Goal: Book appointment/travel/reservation

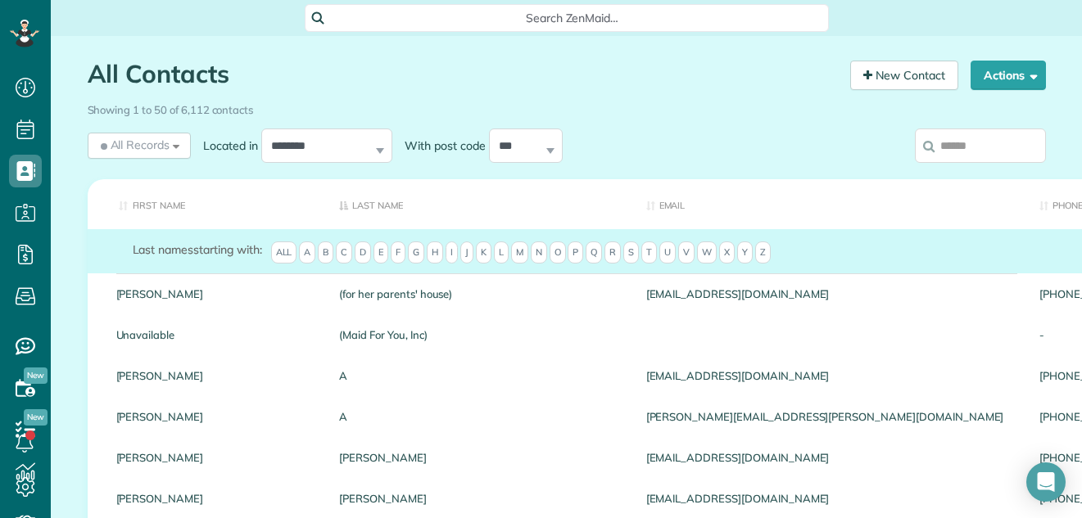
scroll to position [7, 7]
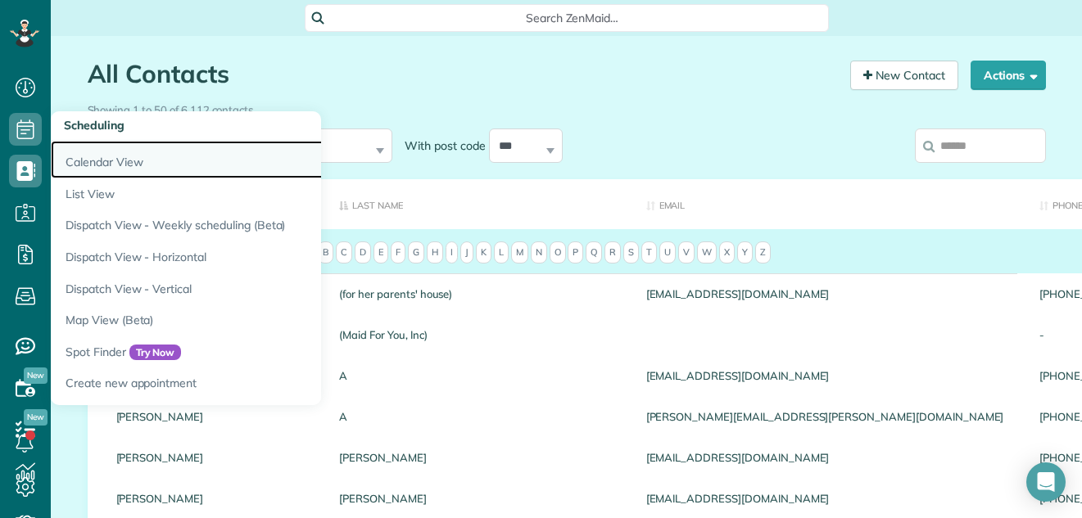
click at [100, 162] on link "Calendar View" at bounding box center [255, 160] width 409 height 38
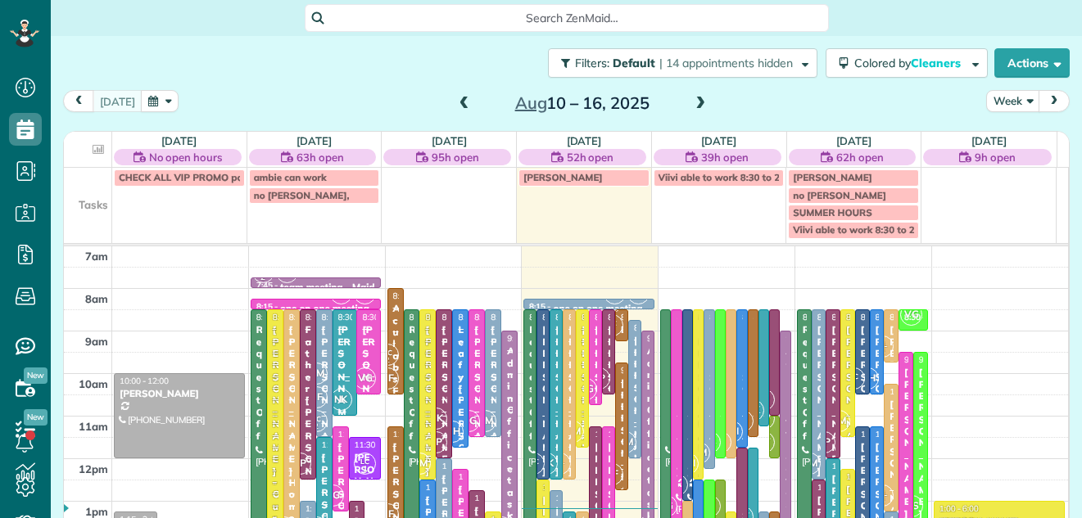
scroll to position [7, 7]
click at [986, 95] on button "Week" at bounding box center [1013, 101] width 54 height 22
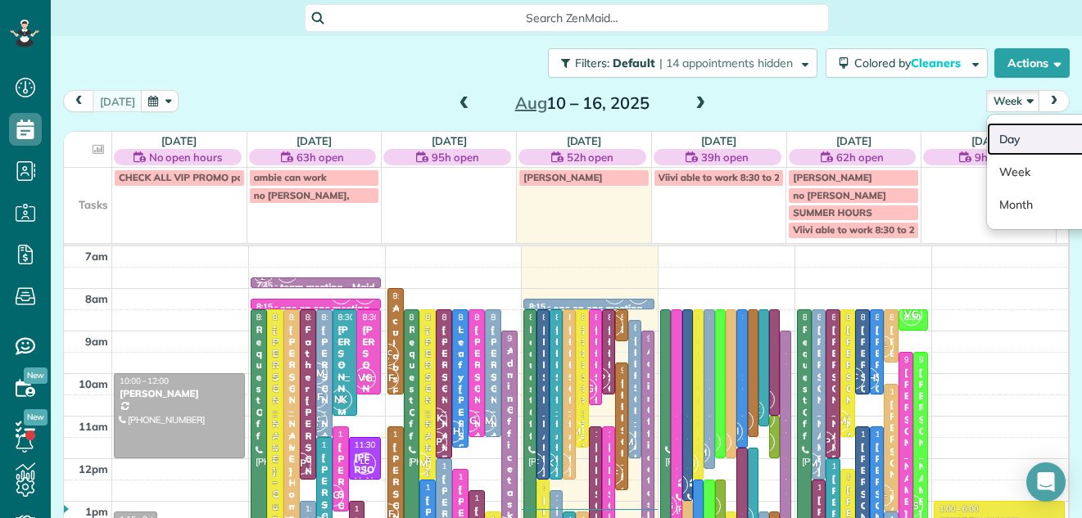
click at [999, 133] on link "Day" at bounding box center [1051, 139] width 129 height 33
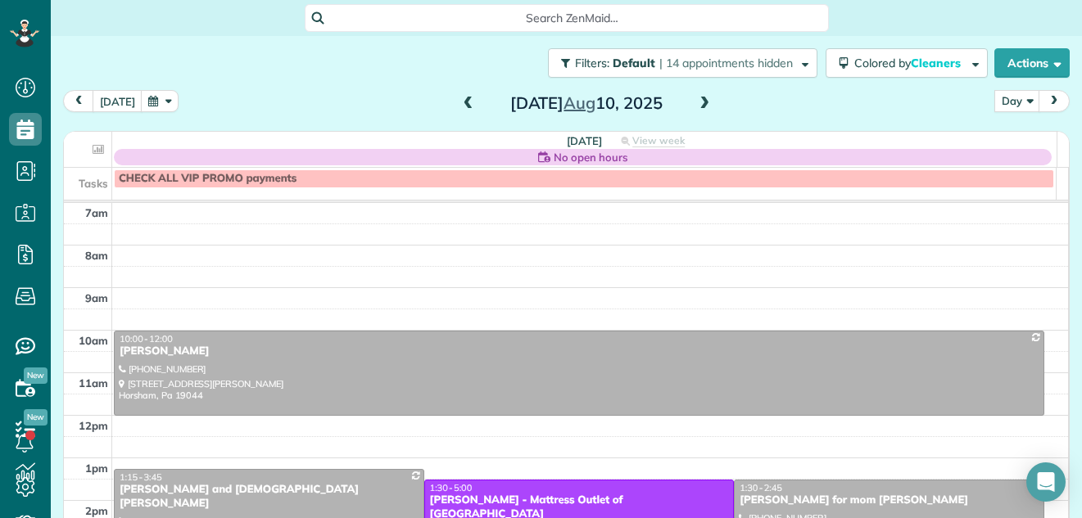
click at [695, 111] on span at bounding box center [704, 104] width 18 height 15
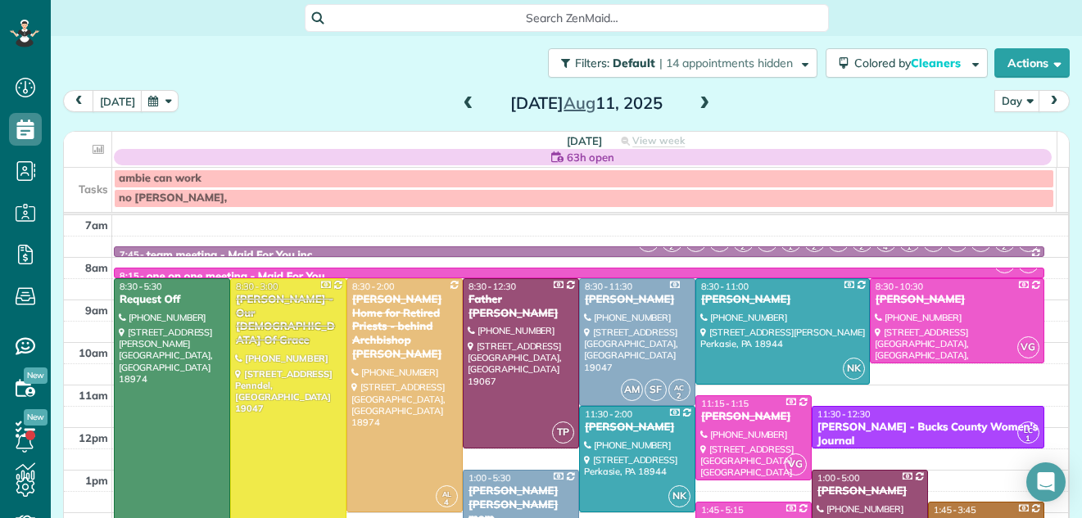
click at [695, 111] on span at bounding box center [704, 104] width 18 height 15
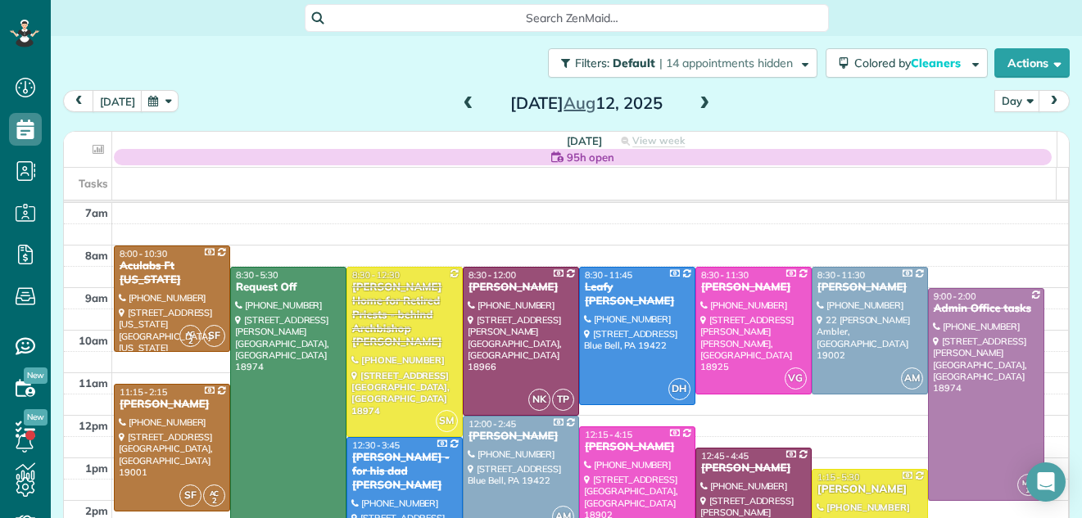
click at [695, 111] on span at bounding box center [704, 104] width 18 height 15
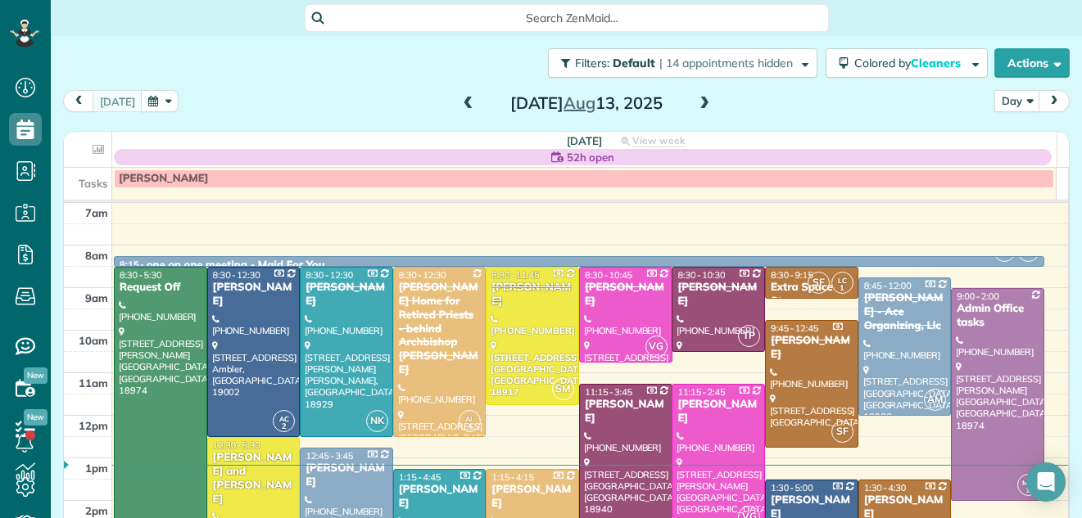
click at [695, 111] on span at bounding box center [704, 104] width 18 height 15
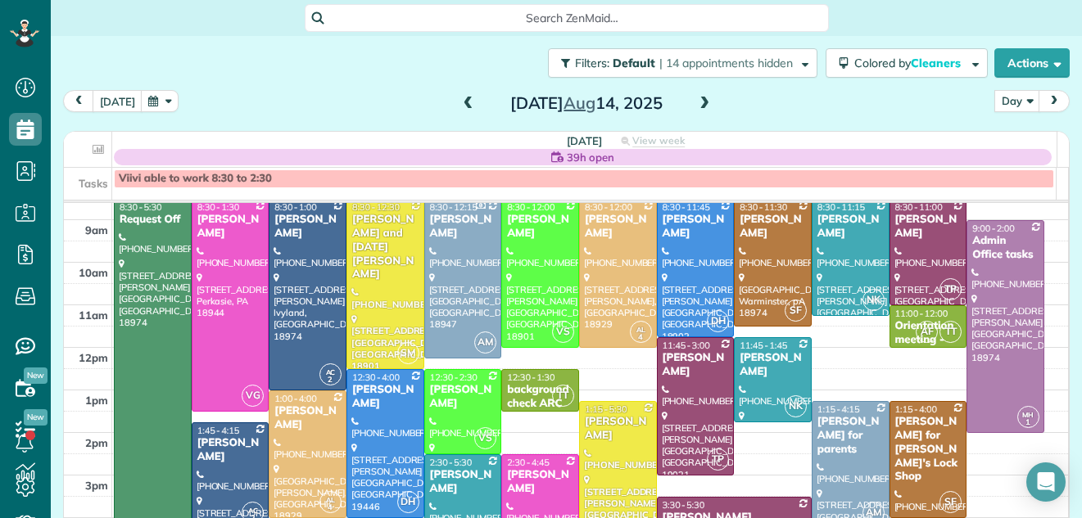
scroll to position [81, 0]
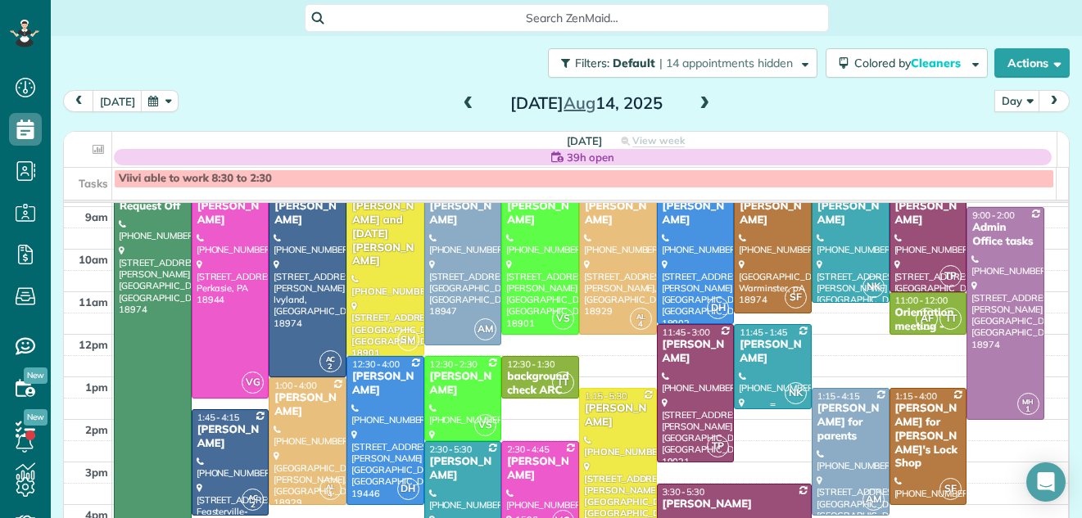
click at [760, 361] on div "[PERSON_NAME]" at bounding box center [773, 352] width 68 height 28
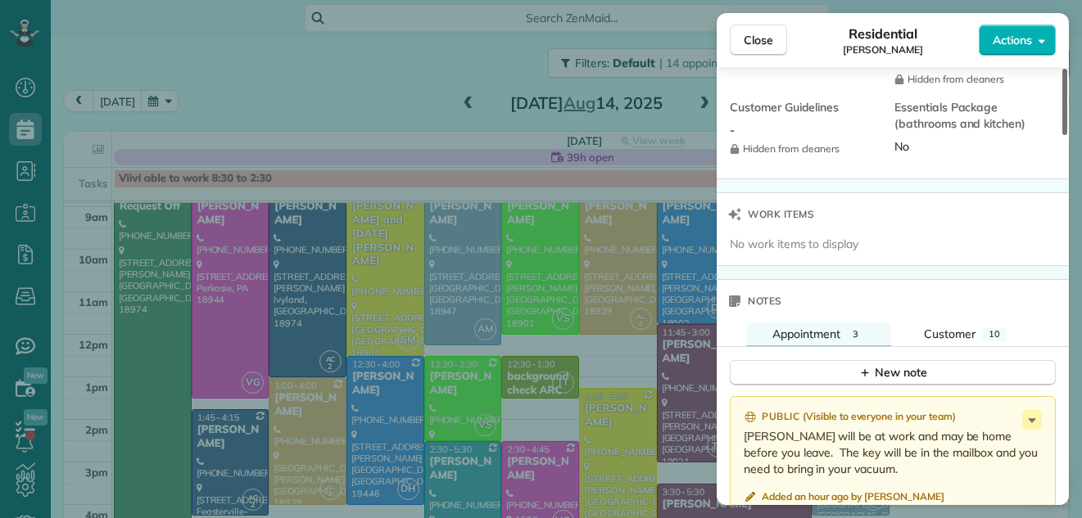
scroll to position [1566, 0]
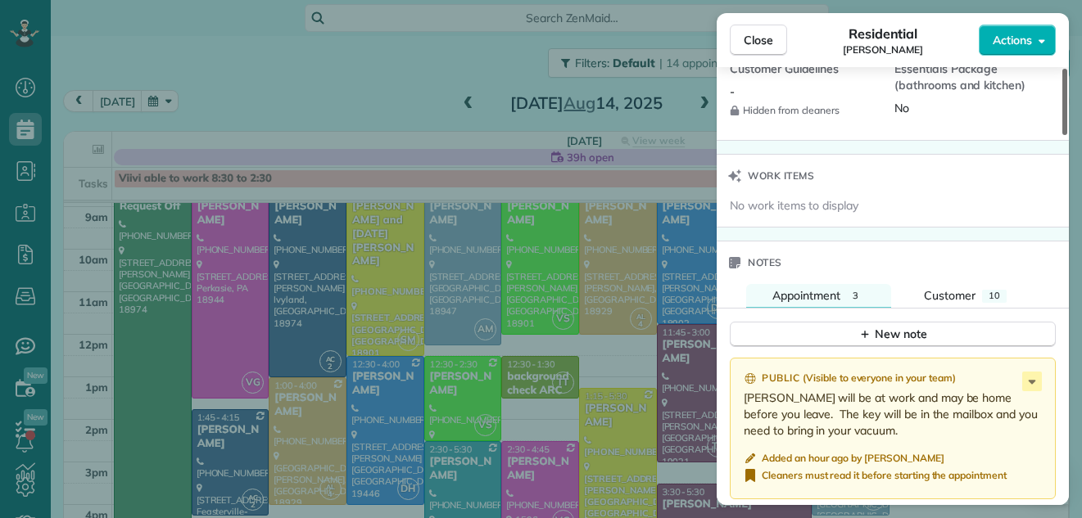
drag, startPoint x: 1065, startPoint y: 108, endPoint x: 1019, endPoint y: 345, distance: 241.2
click at [1062, 135] on div at bounding box center [1064, 102] width 5 height 66
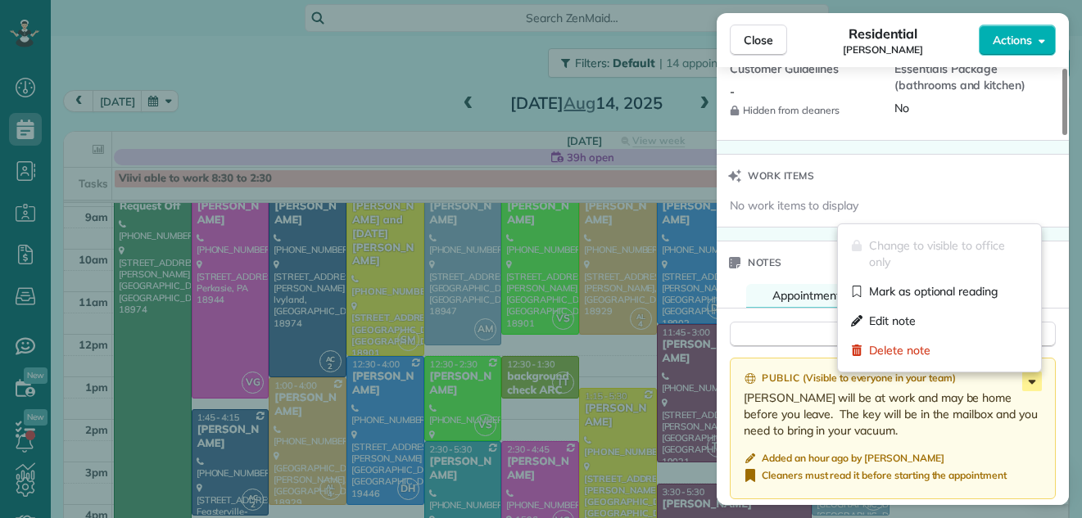
click at [1033, 379] on icon at bounding box center [1032, 382] width 20 height 20
click at [934, 317] on div "Edit note" at bounding box center [939, 320] width 190 height 29
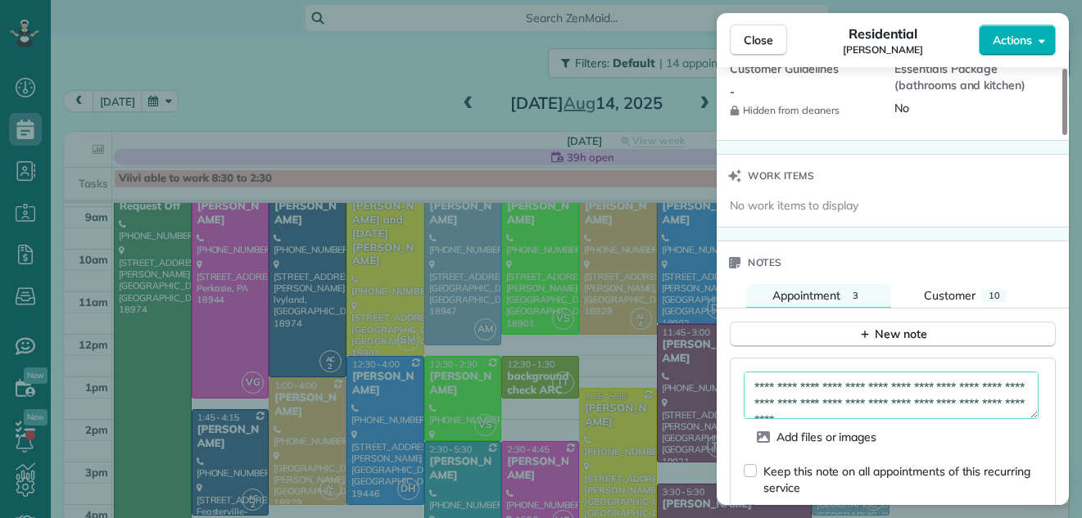
scroll to position [16, 0]
click at [910, 406] on textarea "**********" at bounding box center [890, 395] width 295 height 47
type textarea "**********"
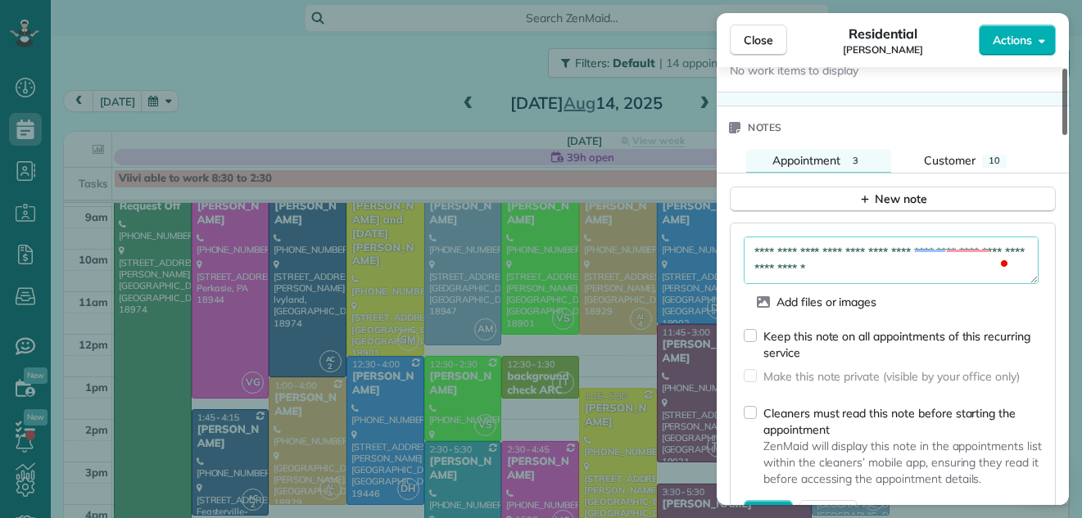
scroll to position [1713, 0]
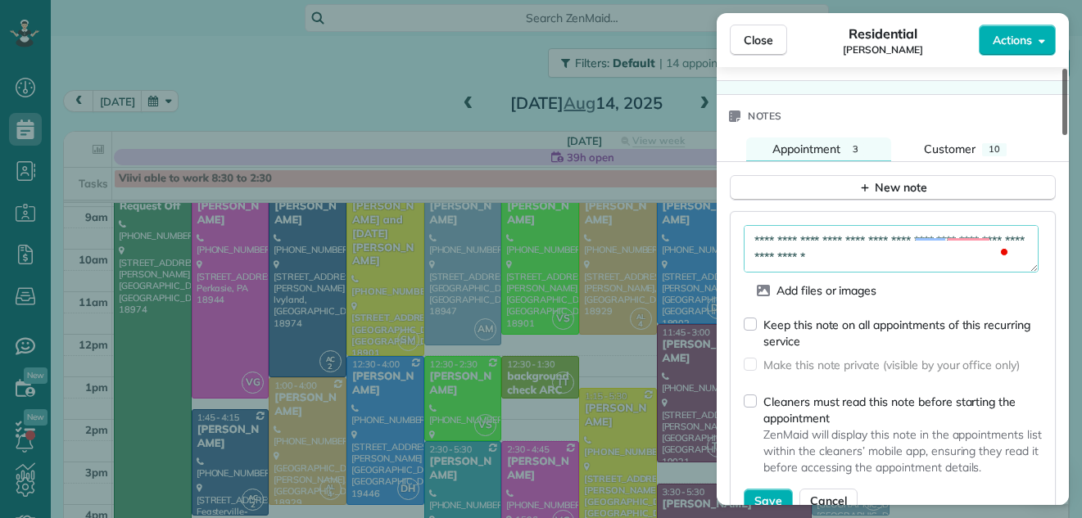
drag, startPoint x: 1064, startPoint y: 337, endPoint x: 1060, endPoint y: 359, distance: 22.6
click at [1062, 135] on div at bounding box center [1064, 102] width 5 height 66
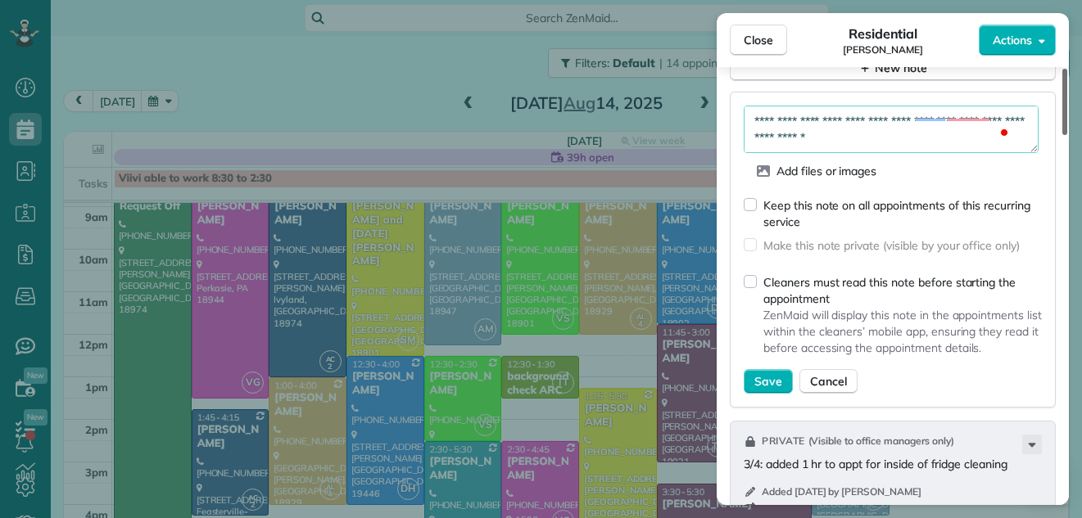
scroll to position [1864, 0]
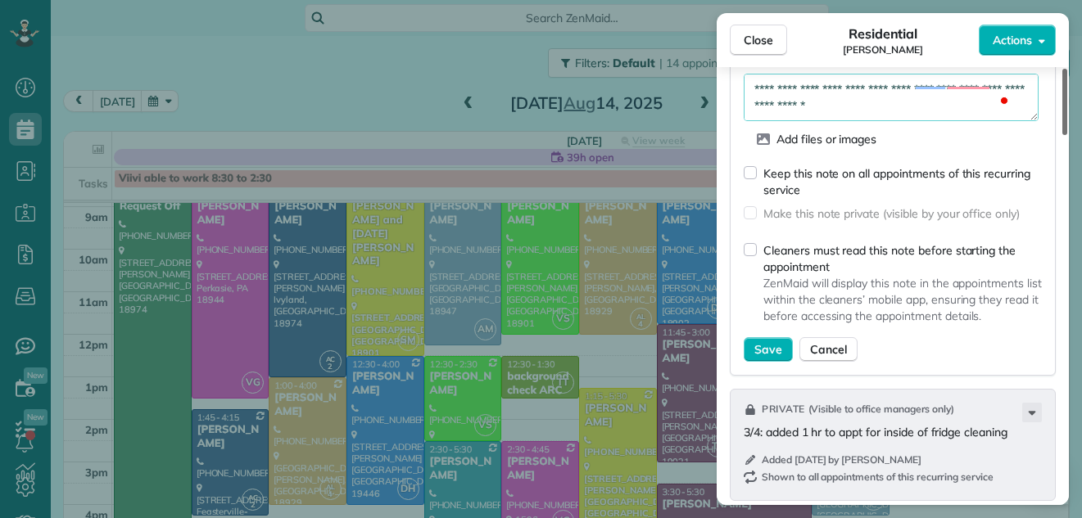
drag, startPoint x: 1062, startPoint y: 362, endPoint x: 1055, endPoint y: 385, distance: 23.8
click at [1062, 135] on div at bounding box center [1064, 102] width 5 height 66
click at [773, 353] on span "Save" at bounding box center [768, 349] width 28 height 16
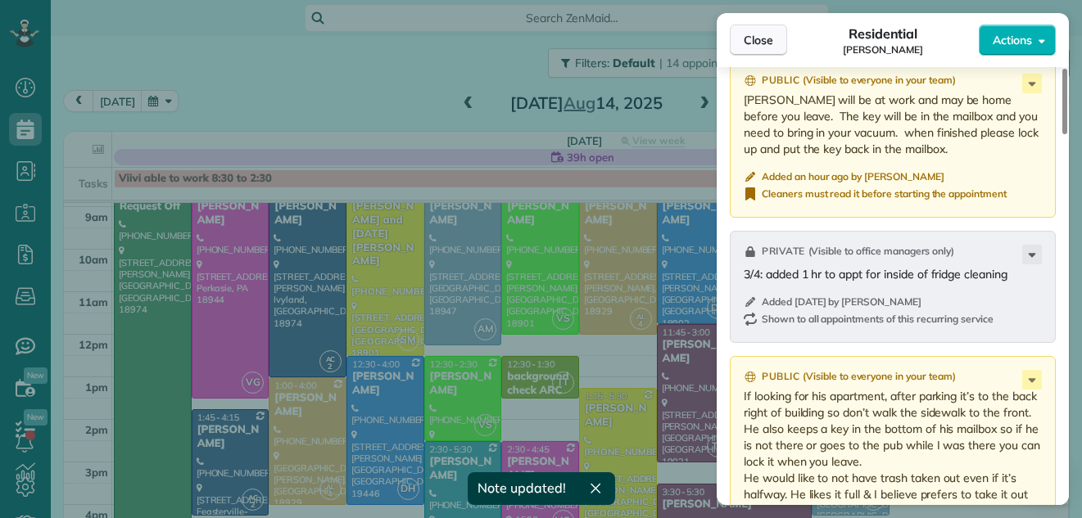
click at [755, 40] on span "Close" at bounding box center [757, 40] width 29 height 16
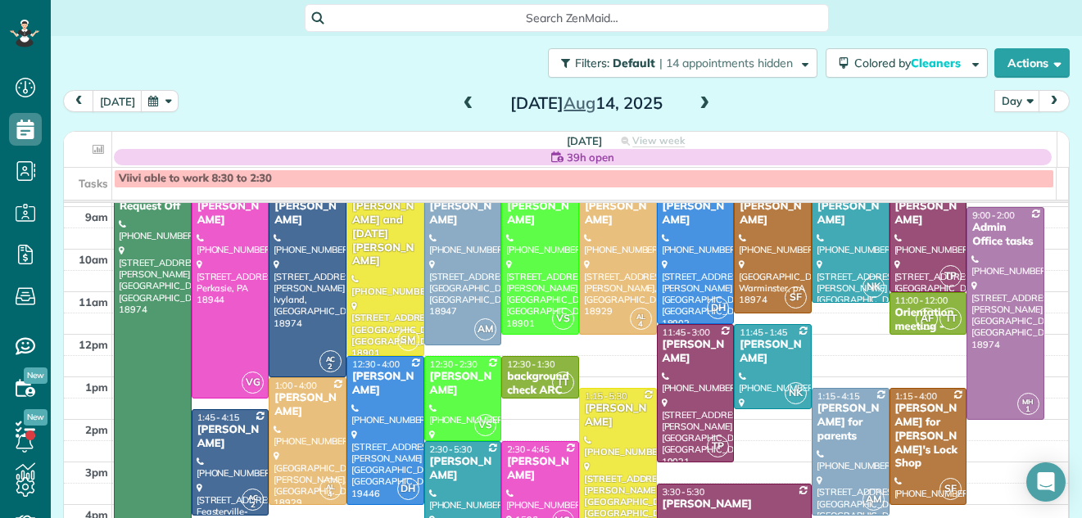
click at [695, 106] on span at bounding box center [704, 104] width 18 height 15
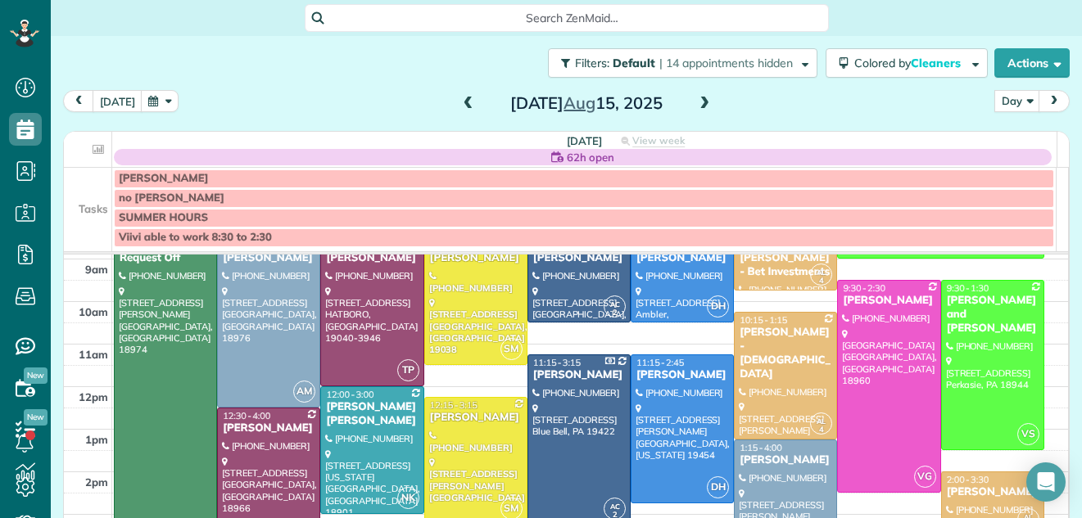
scroll to position [49, 0]
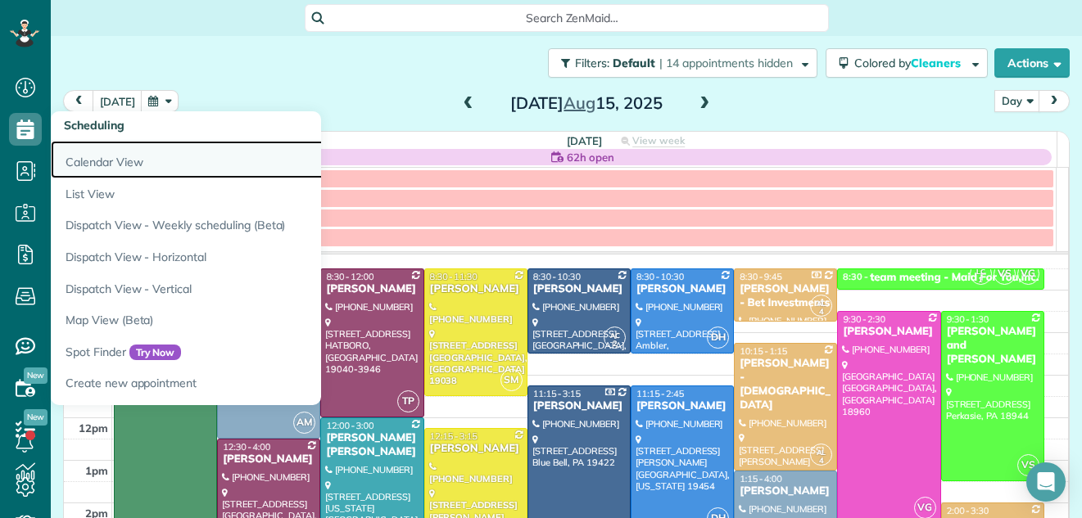
click at [84, 153] on link "Calendar View" at bounding box center [255, 160] width 409 height 38
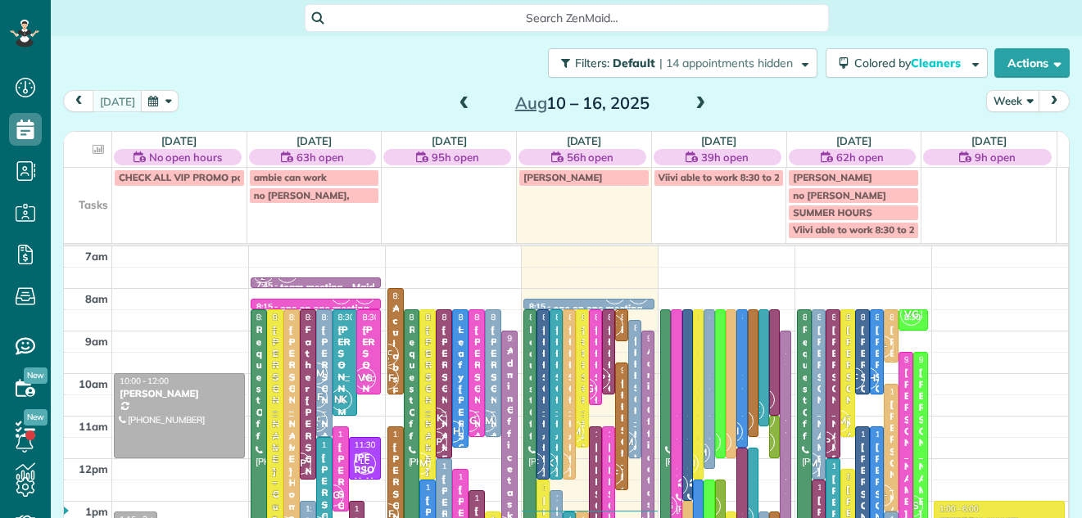
scroll to position [7, 7]
click at [1004, 97] on button "Week" at bounding box center [1013, 101] width 54 height 22
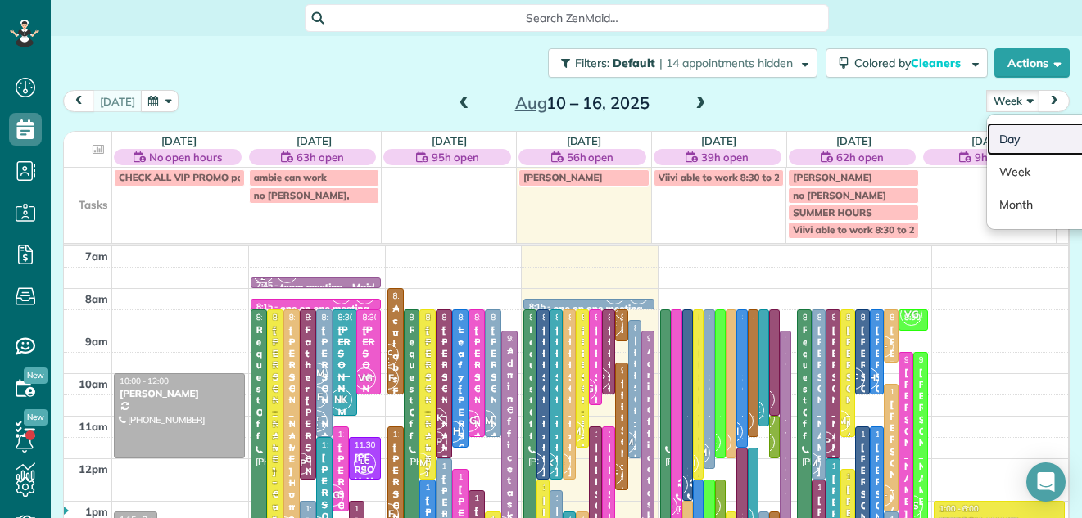
click at [996, 133] on link "Day" at bounding box center [1051, 139] width 129 height 33
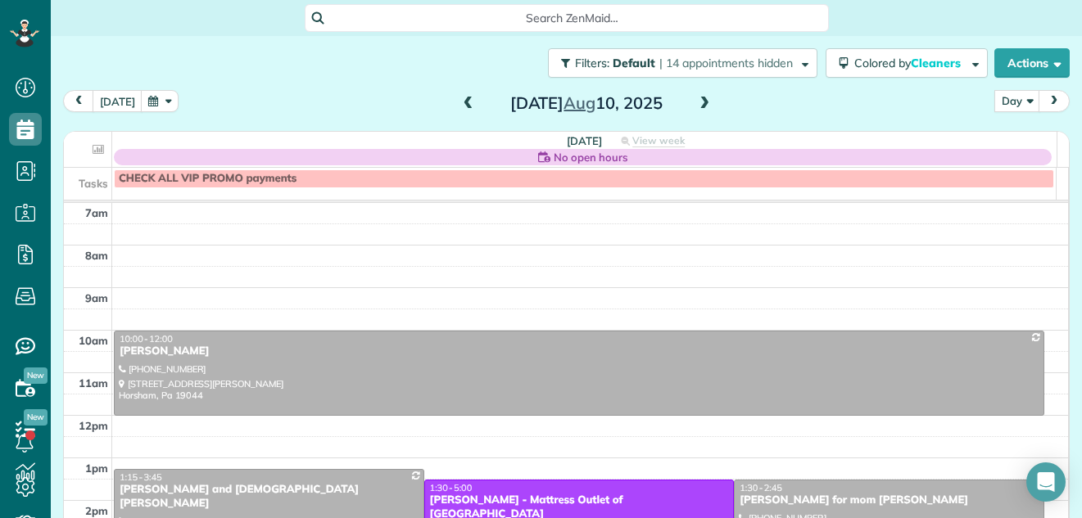
click at [698, 102] on span at bounding box center [704, 104] width 18 height 15
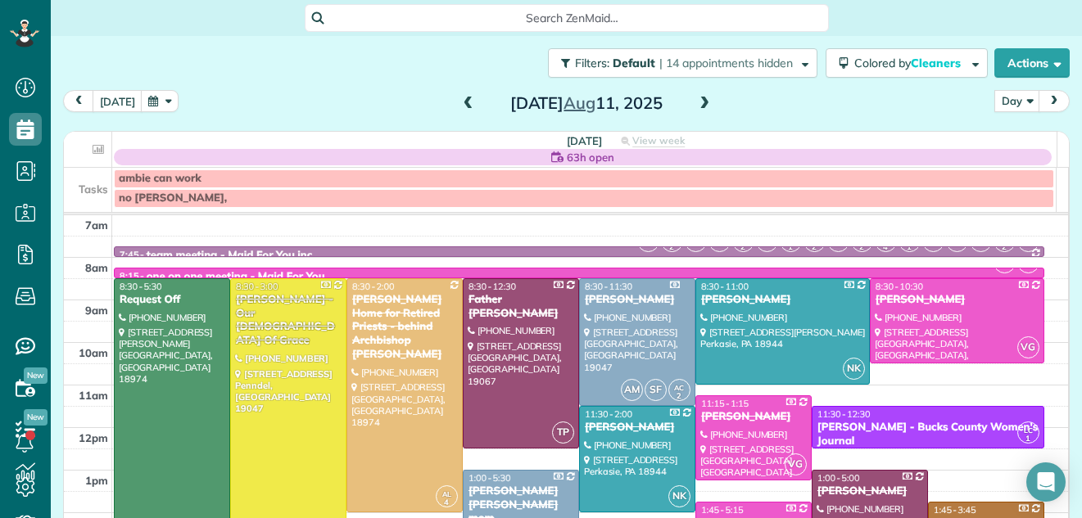
click at [698, 102] on span at bounding box center [704, 104] width 18 height 15
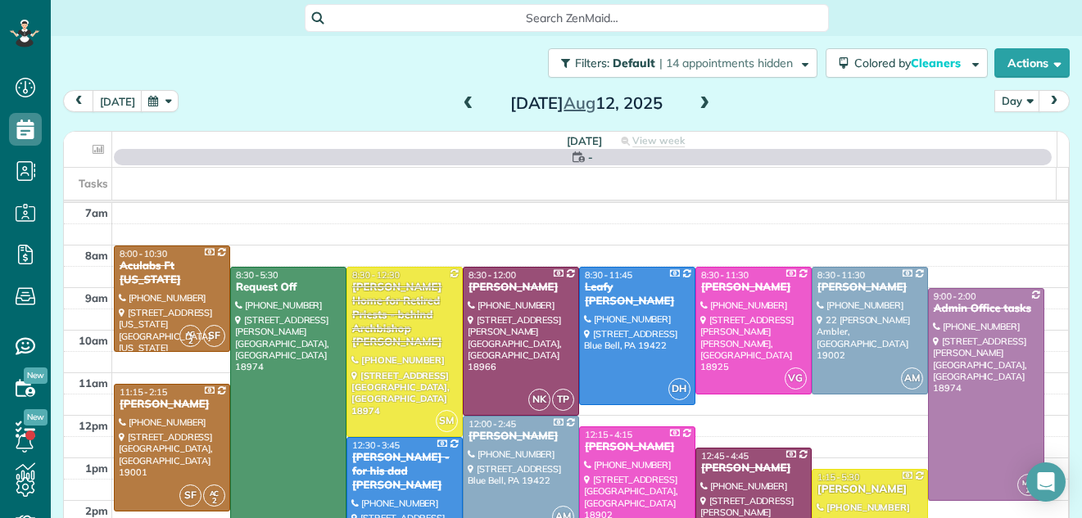
click at [698, 102] on span at bounding box center [704, 104] width 18 height 15
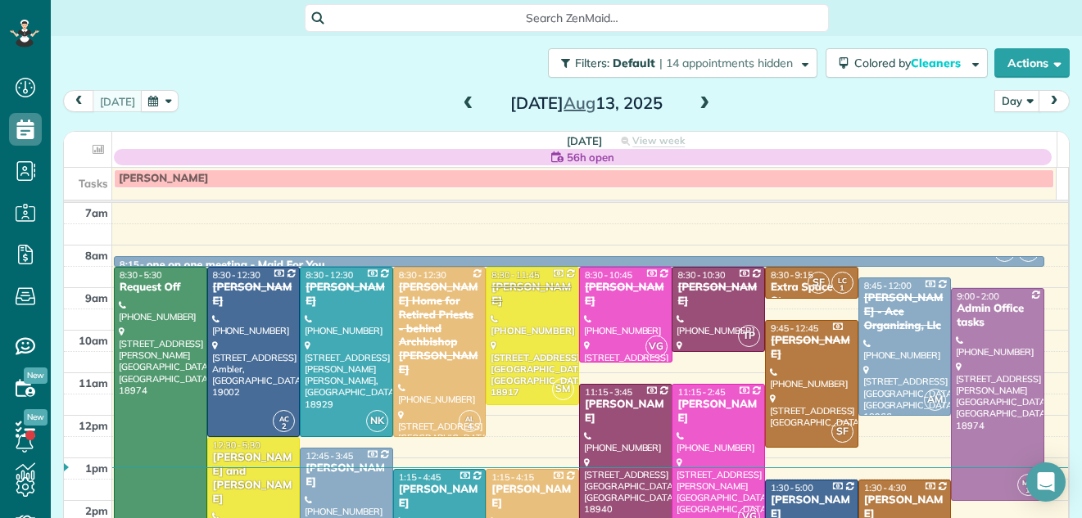
click at [698, 102] on span at bounding box center [704, 104] width 18 height 15
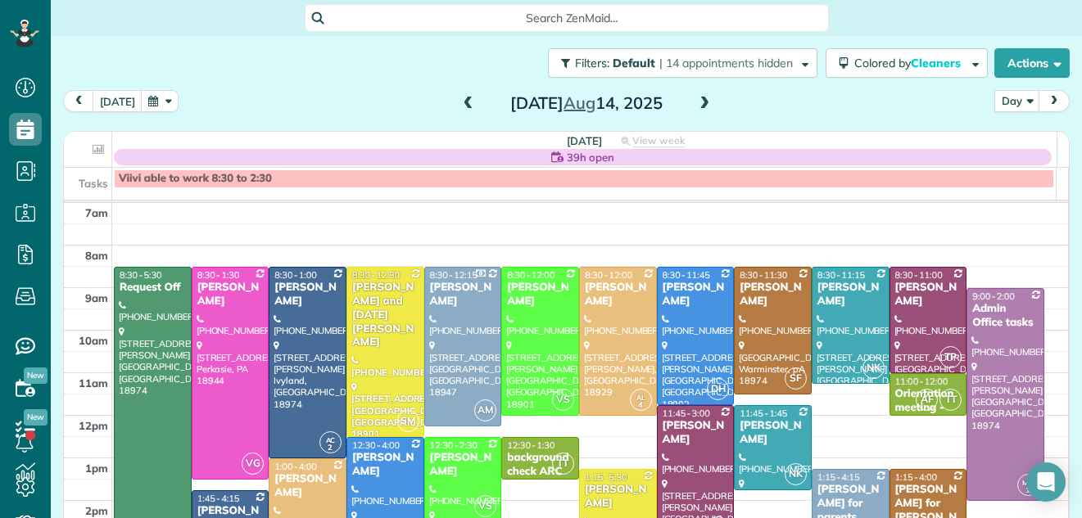
click at [698, 102] on span at bounding box center [704, 104] width 18 height 15
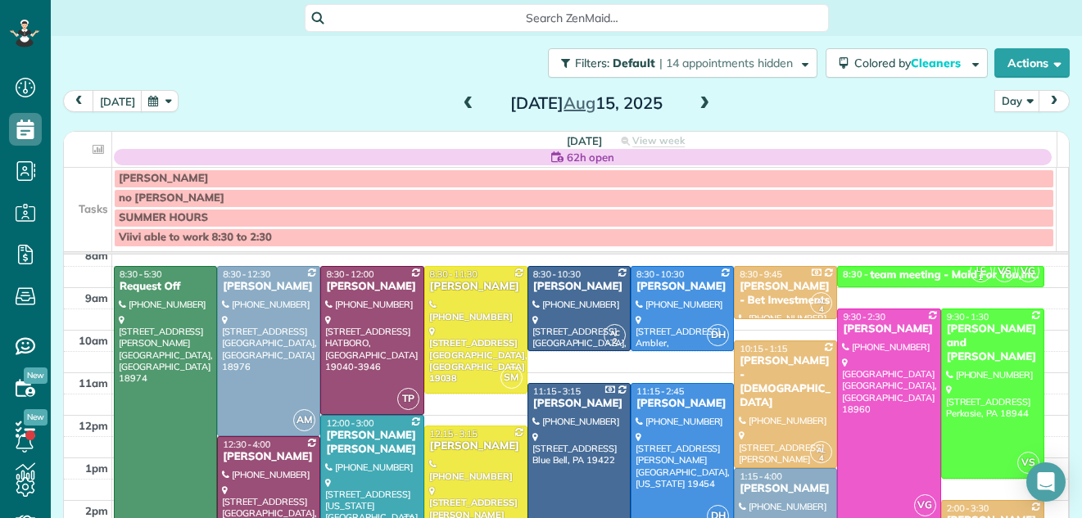
scroll to position [76, 0]
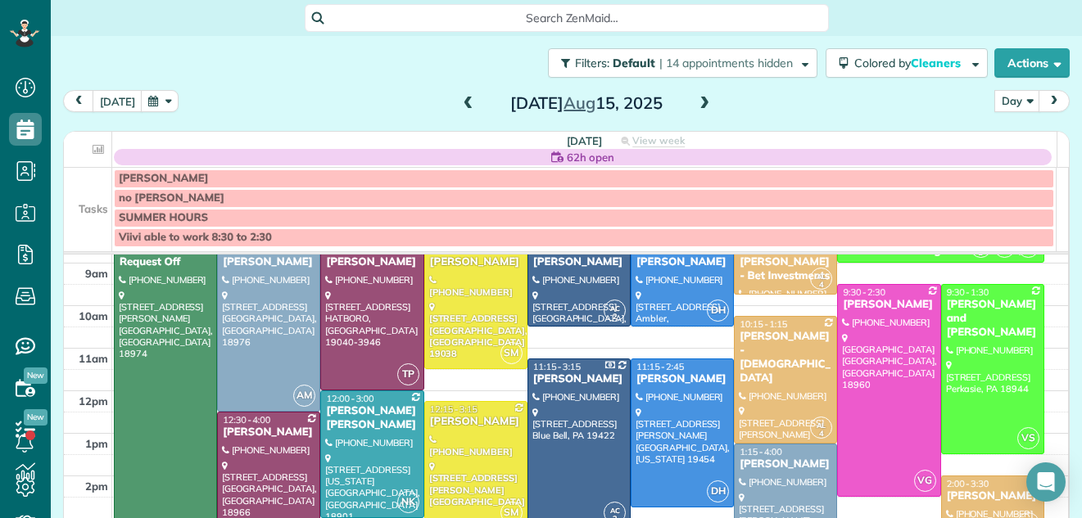
click at [695, 104] on span at bounding box center [704, 104] width 18 height 15
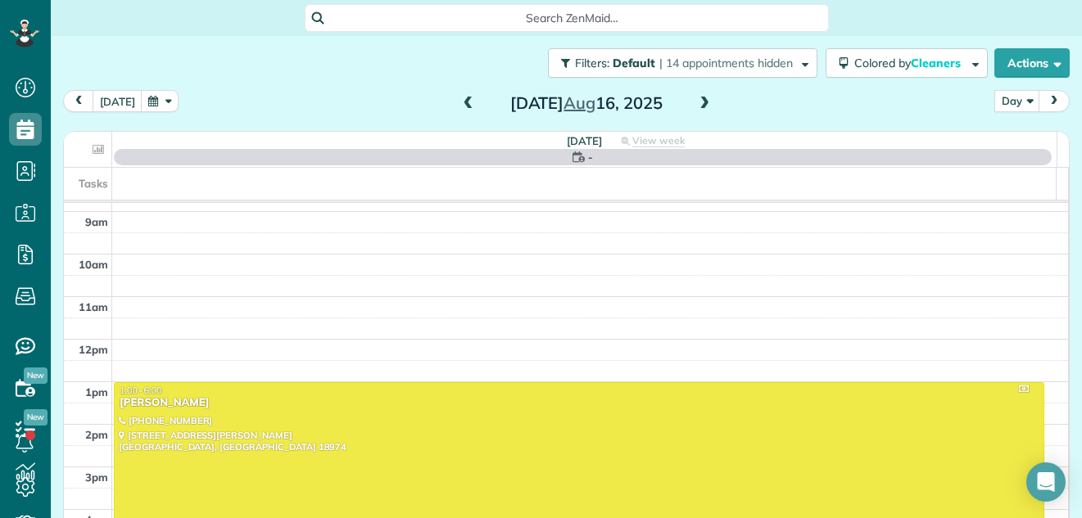
scroll to position [0, 0]
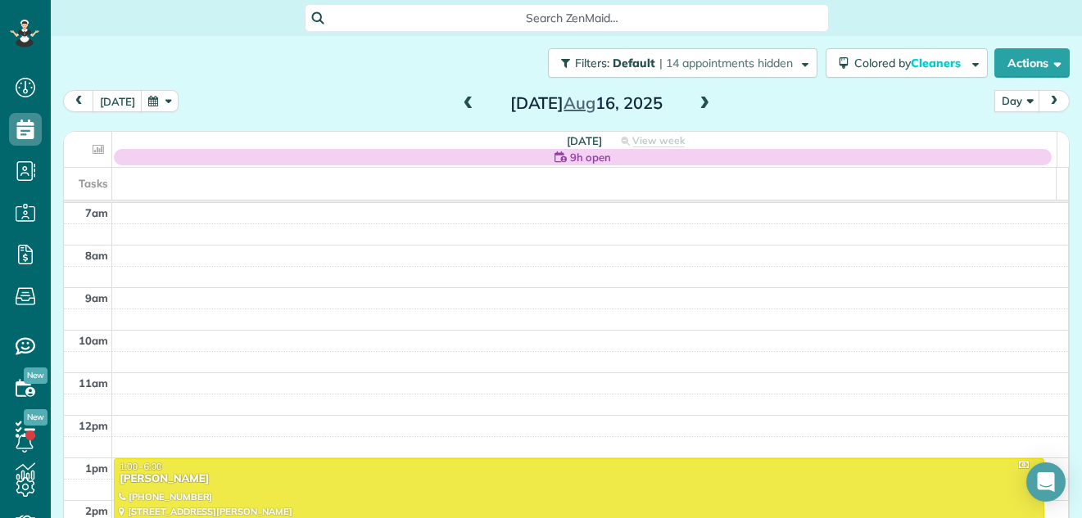
click at [695, 104] on span at bounding box center [704, 104] width 18 height 15
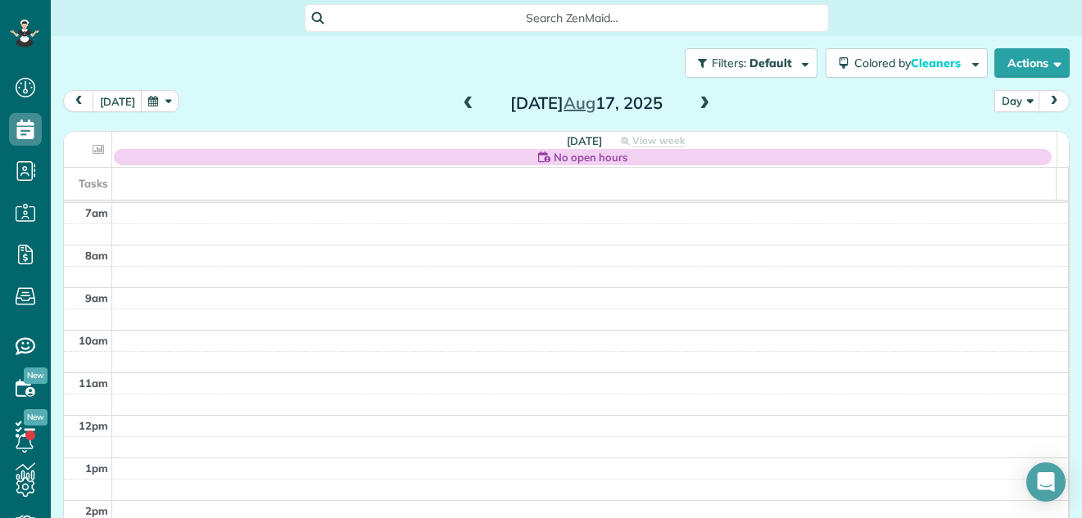
click at [695, 104] on span at bounding box center [704, 104] width 18 height 15
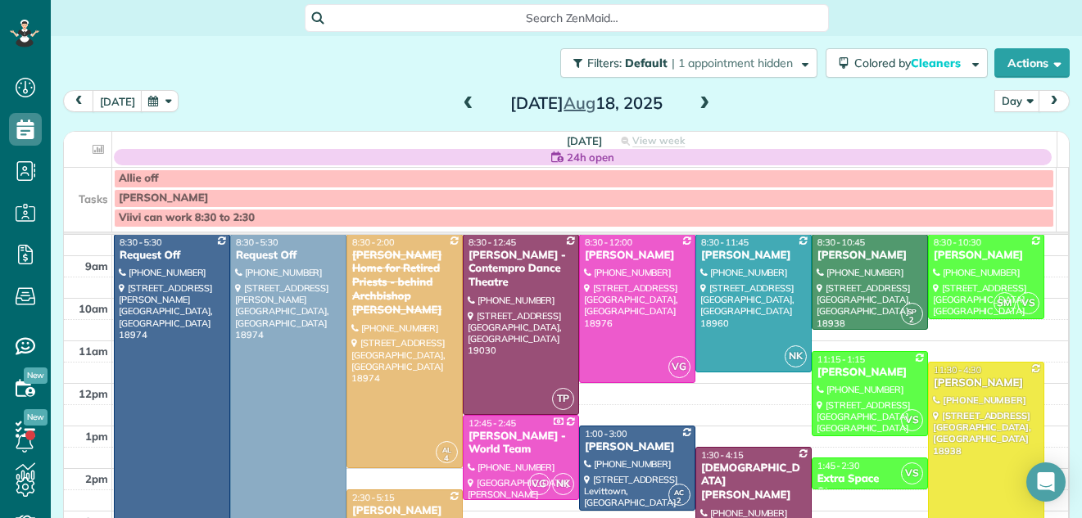
scroll to position [105, 0]
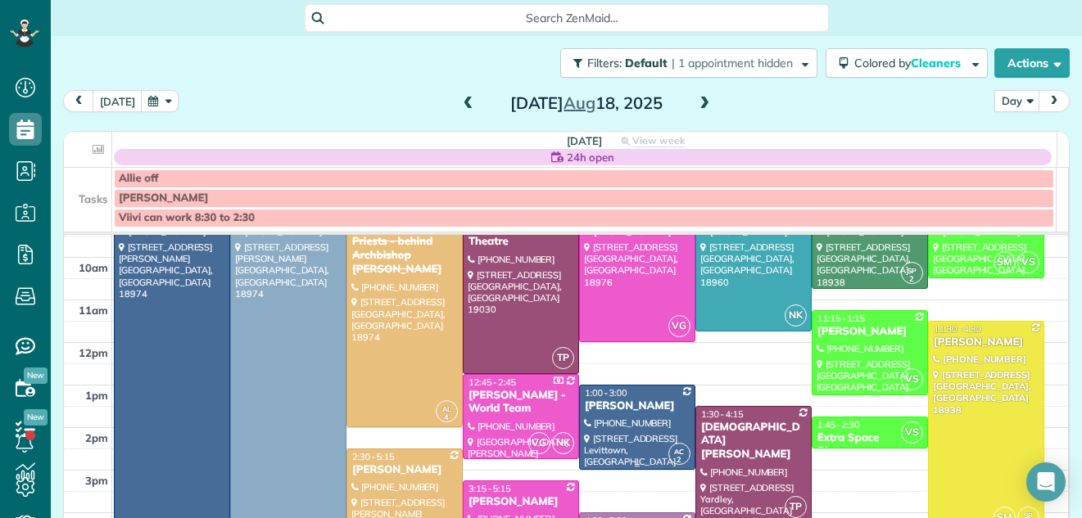
click at [610, 456] on div at bounding box center [637, 428] width 115 height 84
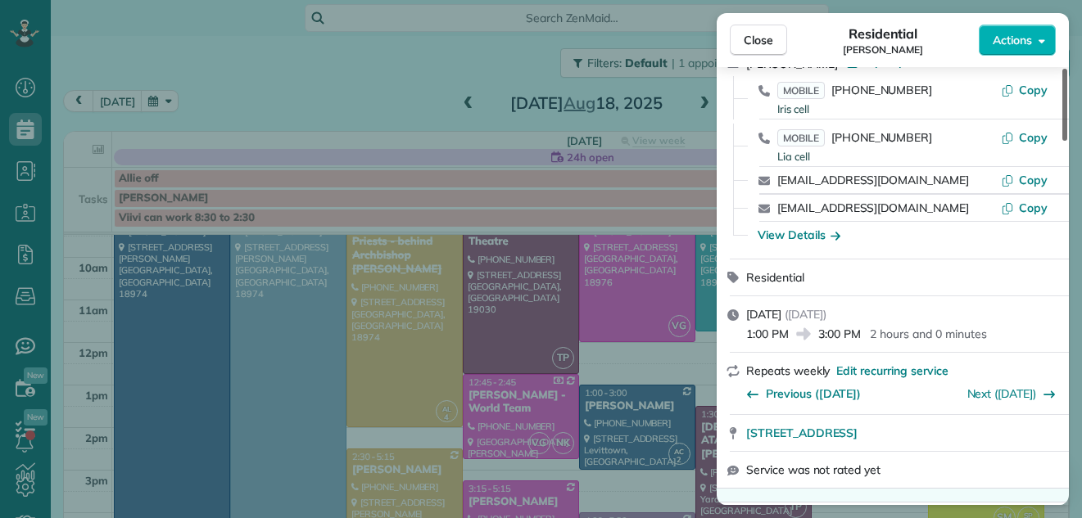
scroll to position [179, 0]
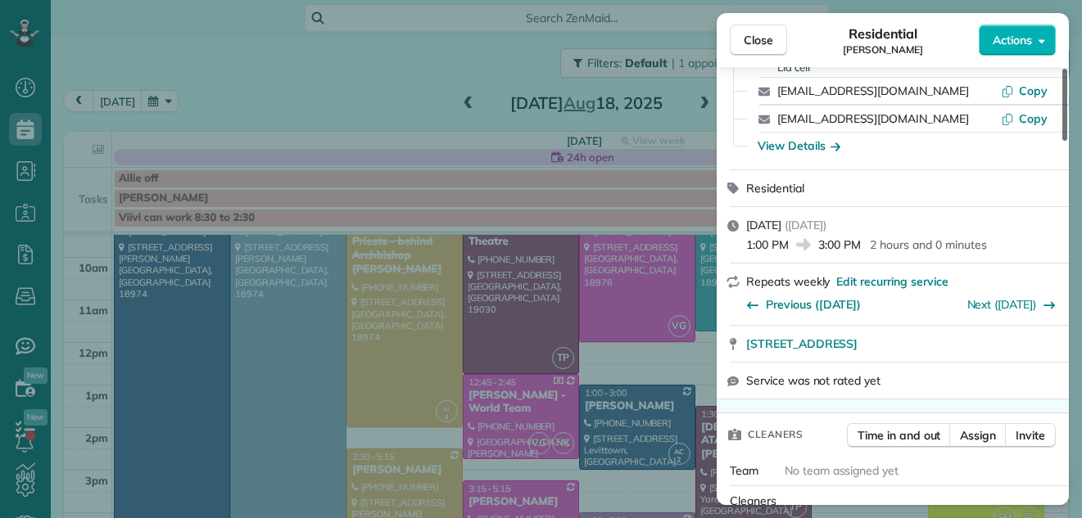
drag, startPoint x: 1062, startPoint y: 121, endPoint x: 1064, endPoint y: 151, distance: 29.5
click at [1064, 141] on div at bounding box center [1064, 105] width 5 height 72
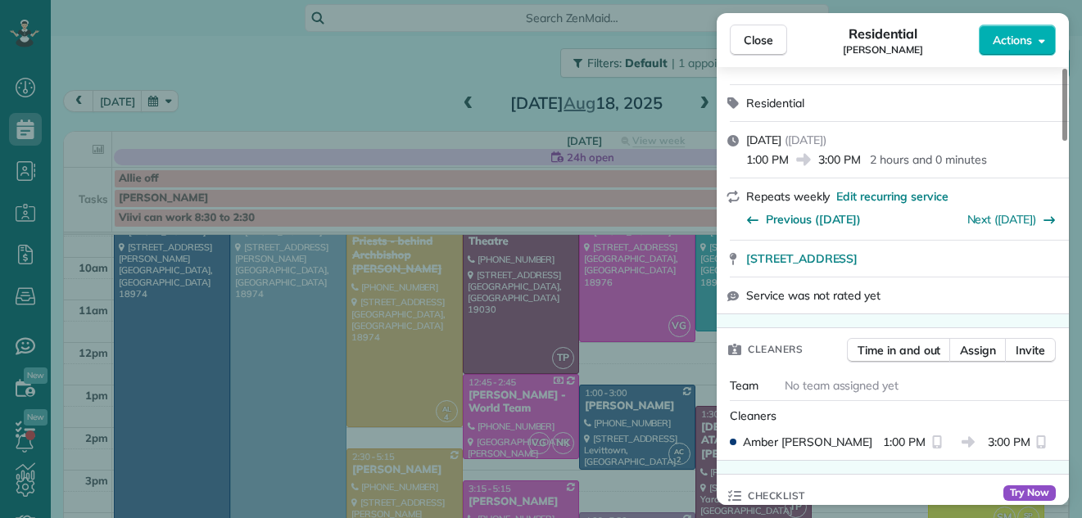
drag, startPoint x: 1059, startPoint y: 133, endPoint x: 734, endPoint y: 143, distance: 324.4
click at [1062, 141] on div at bounding box center [1064, 105] width 5 height 72
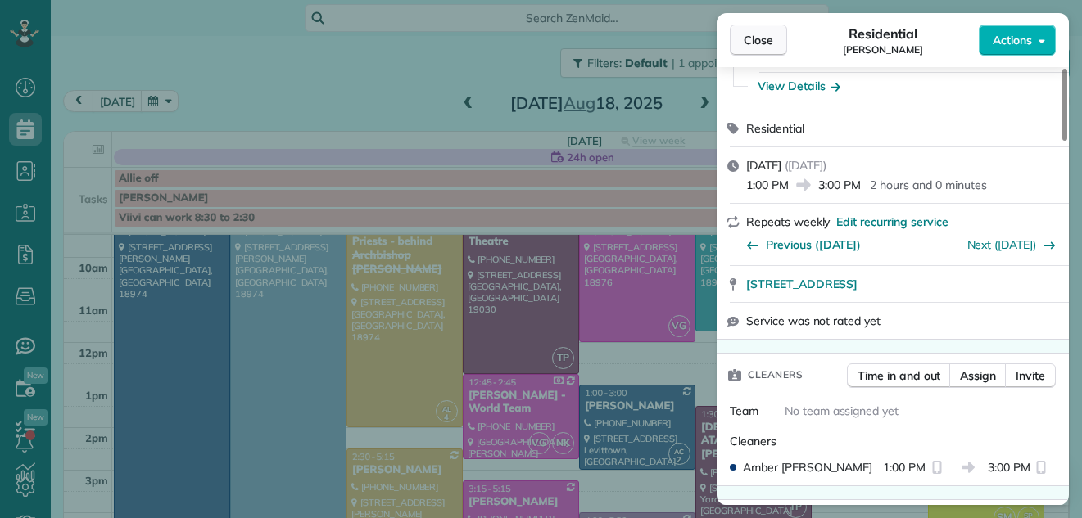
click at [767, 37] on span "Close" at bounding box center [757, 40] width 29 height 16
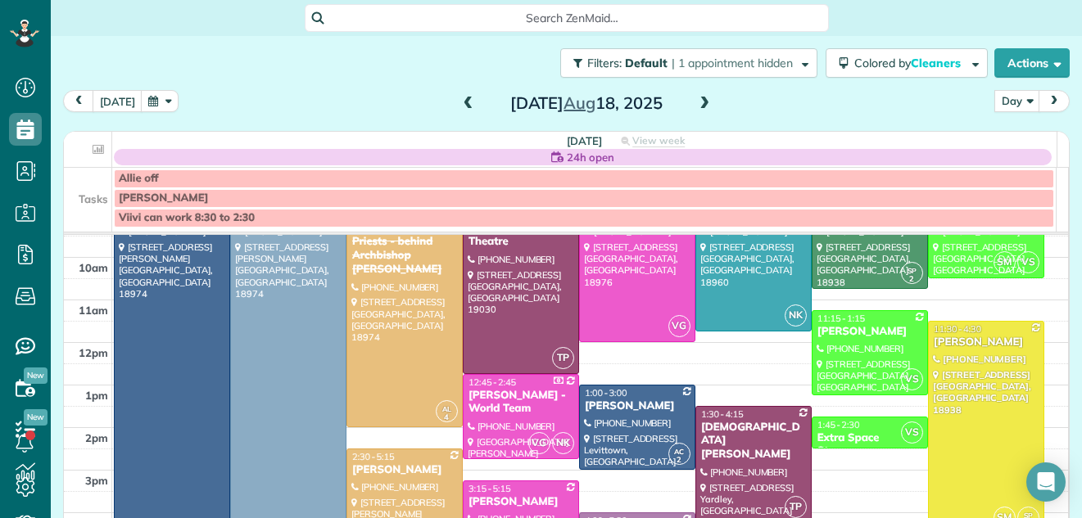
click at [206, 330] on div at bounding box center [172, 385] width 115 height 382
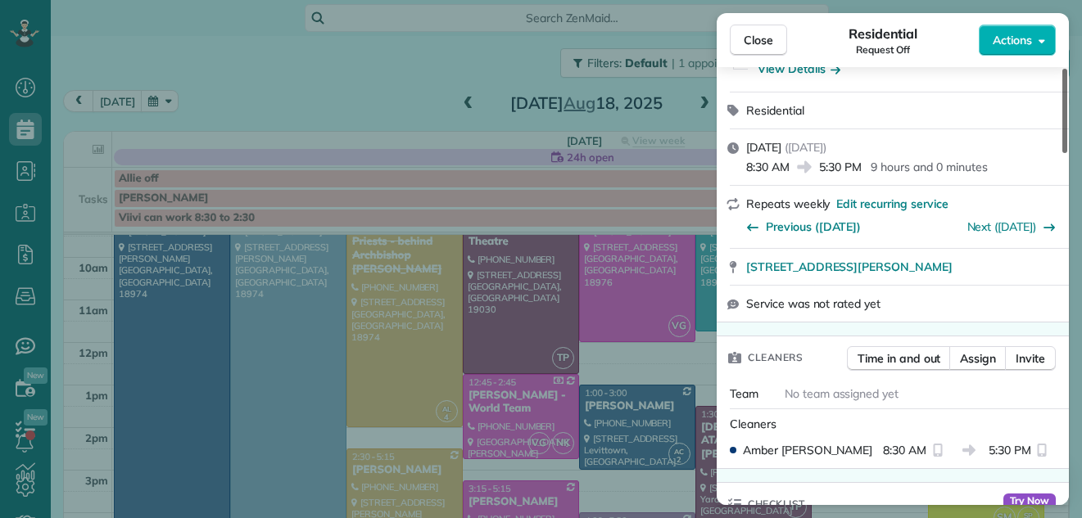
scroll to position [174, 0]
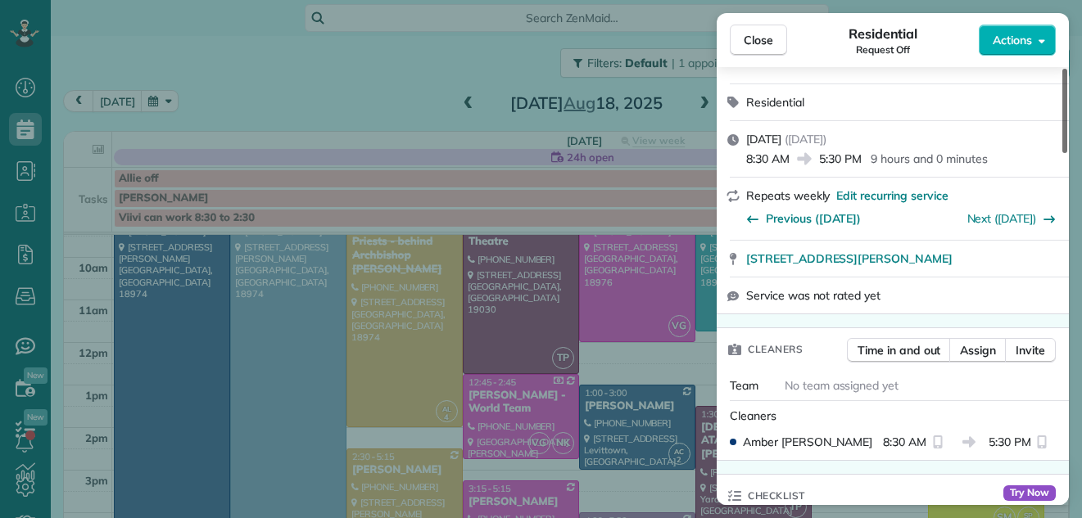
drag, startPoint x: 1066, startPoint y: 134, endPoint x: 1060, endPoint y: 168, distance: 34.2
click at [1062, 153] on div at bounding box center [1064, 111] width 5 height 84
click at [1014, 32] on span "Actions" at bounding box center [1011, 40] width 39 height 16
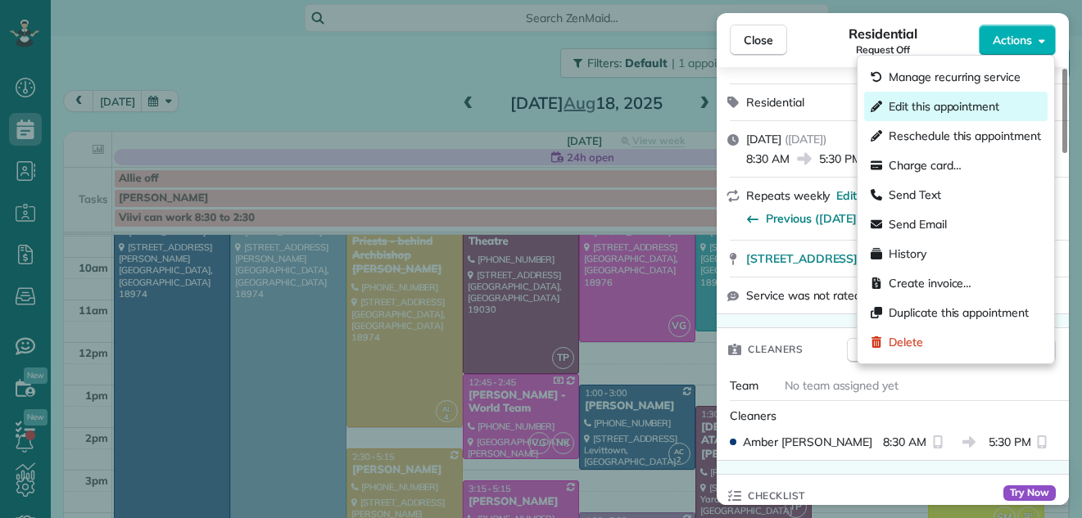
click at [964, 101] on span "Edit this appointment" at bounding box center [943, 106] width 111 height 16
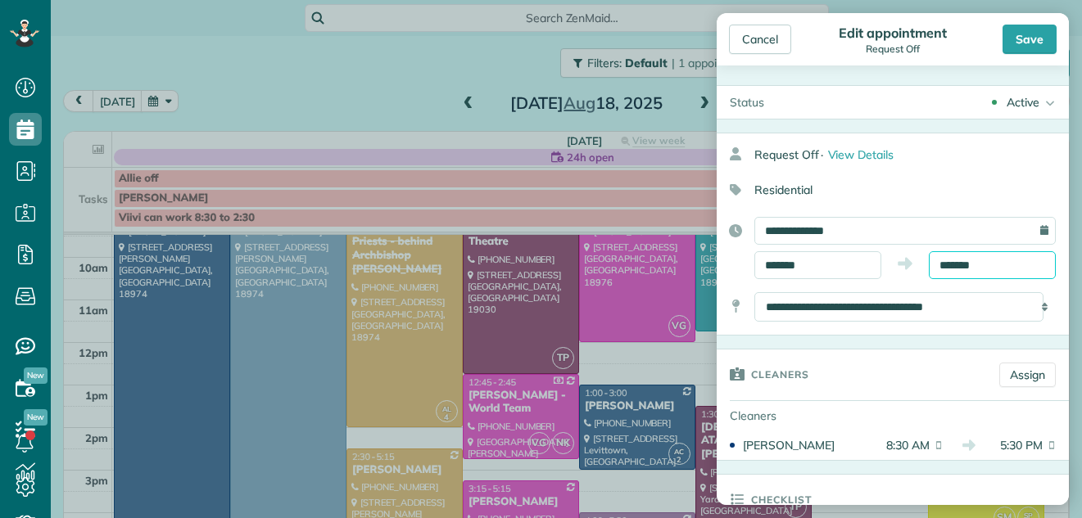
click at [944, 259] on input "*******" at bounding box center [992, 265] width 127 height 28
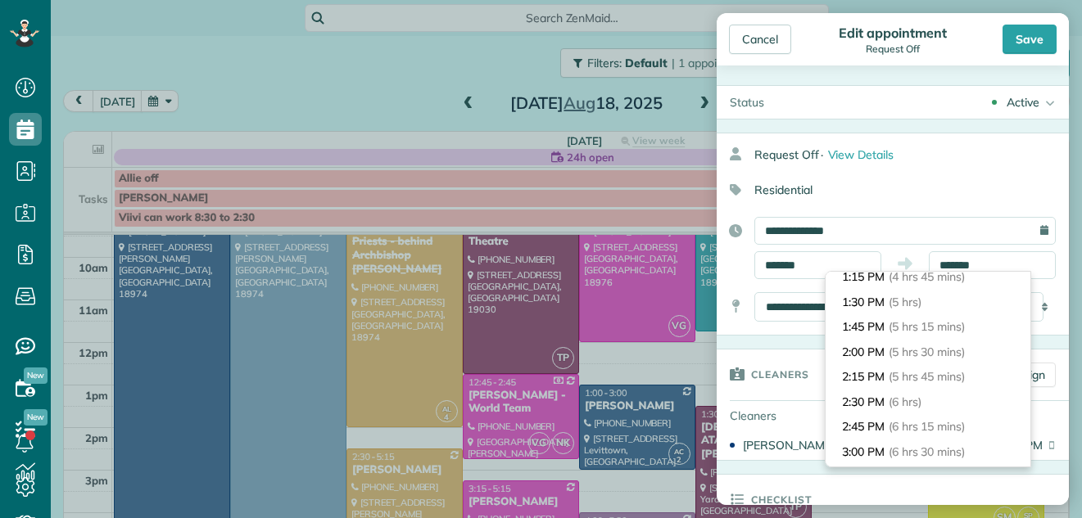
scroll to position [450, 0]
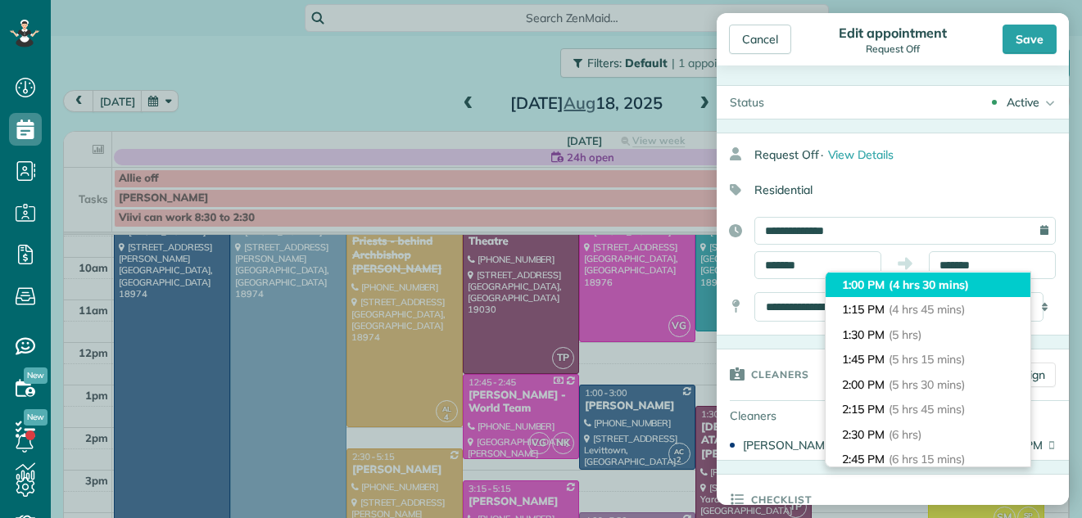
type input "*******"
click at [981, 273] on li "1:00 PM (4 hrs 30 mins)" at bounding box center [927, 285] width 205 height 25
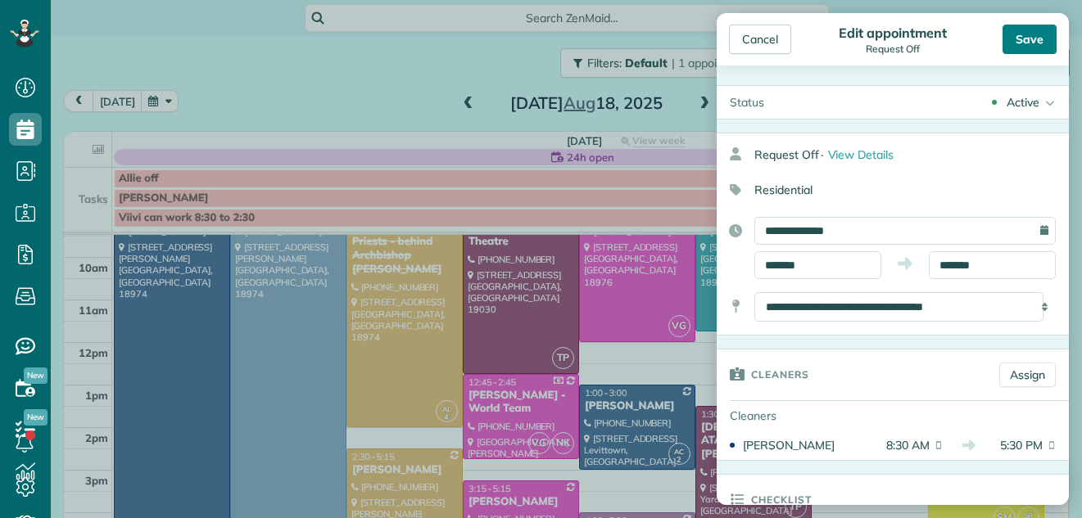
click at [1020, 35] on div "Save" at bounding box center [1029, 39] width 54 height 29
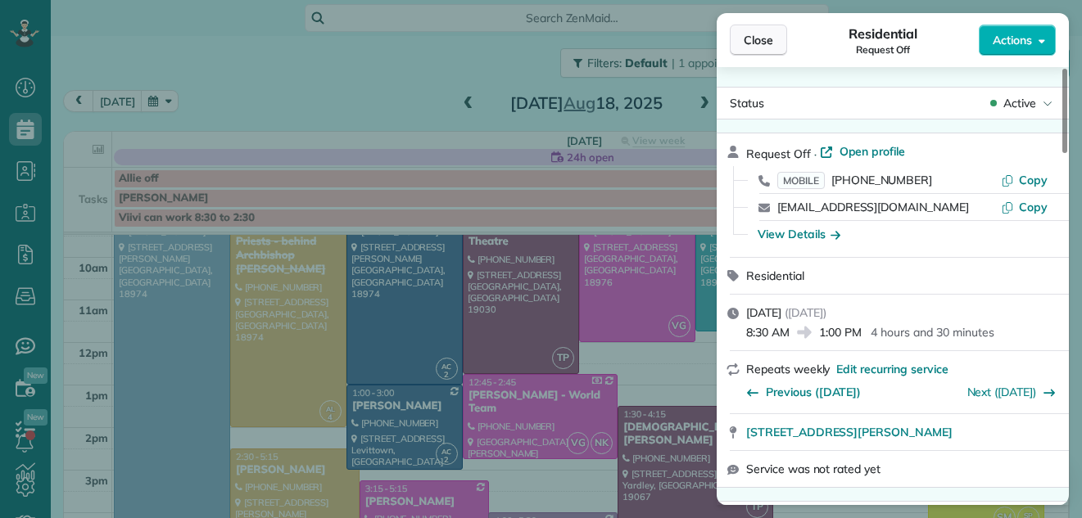
click at [771, 49] on button "Close" at bounding box center [758, 40] width 57 height 31
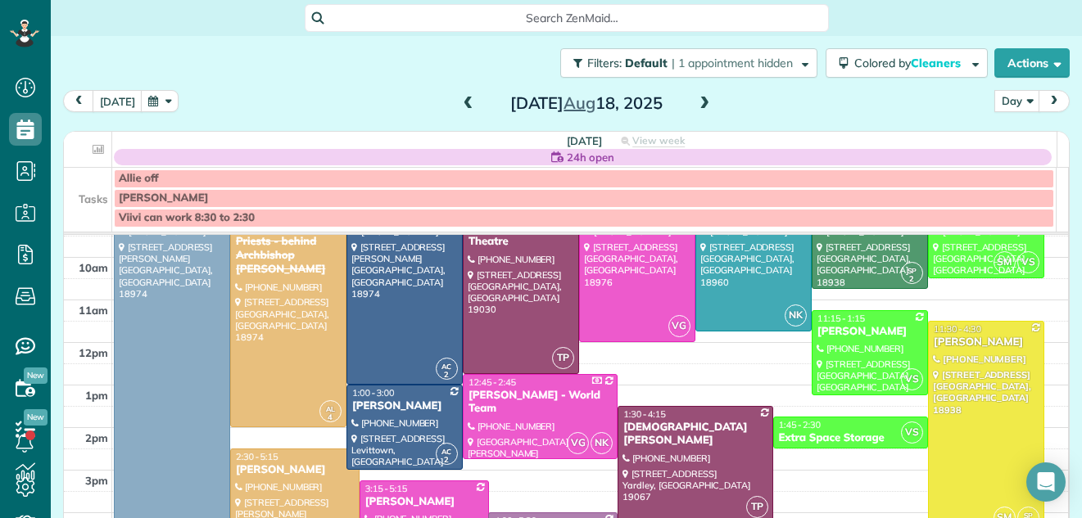
click at [486, 471] on div "7am 8am 9am 10am 11am 12pm 1pm 2pm 3pm 4pm 5pm 6pm 7pm 8pm AM 8:30 - 5:30 Reque…" at bounding box center [566, 427] width 1004 height 595
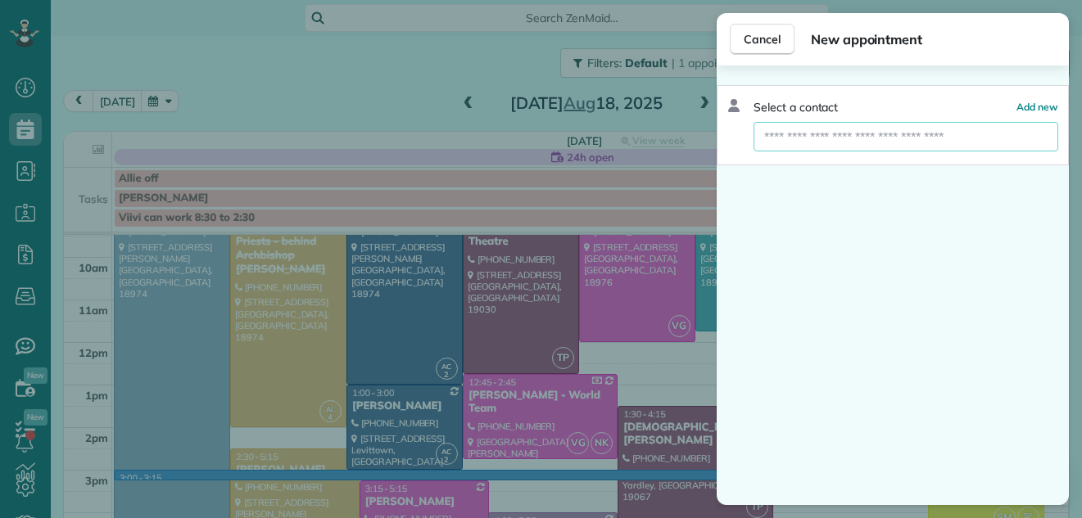
click at [809, 137] on input "text" at bounding box center [905, 136] width 305 height 29
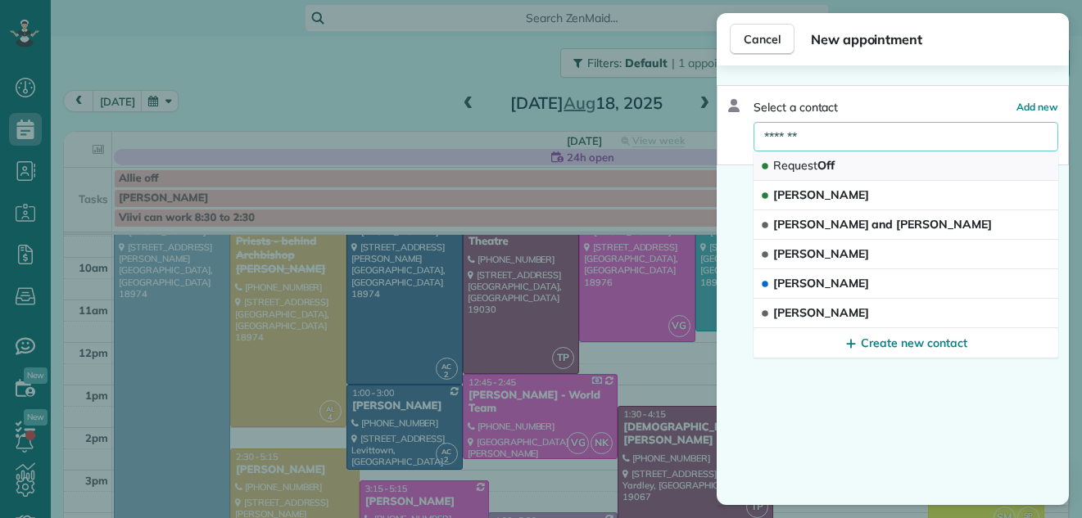
type input "*******"
click at [807, 167] on span "Request" at bounding box center [795, 165] width 44 height 15
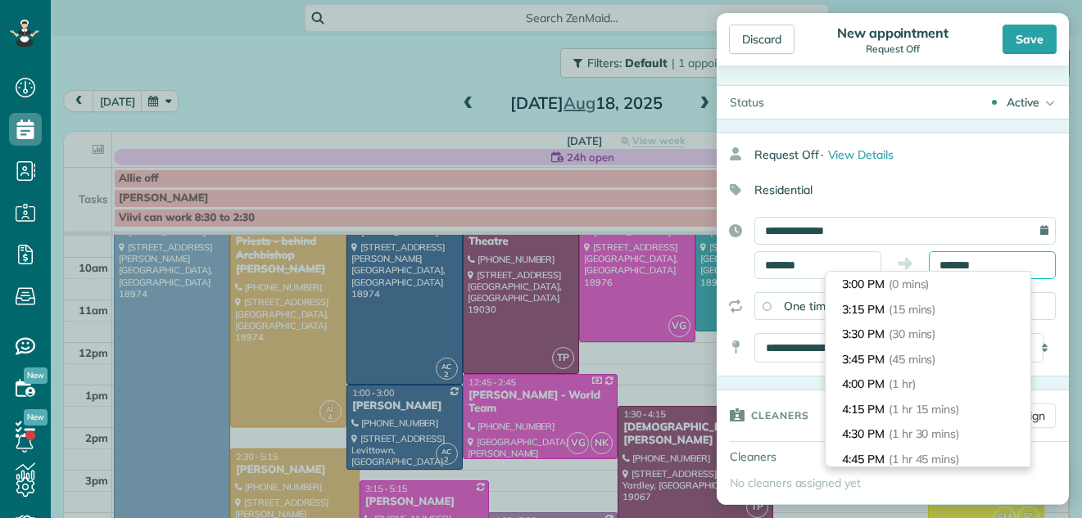
click at [969, 265] on input "*******" at bounding box center [992, 265] width 127 height 28
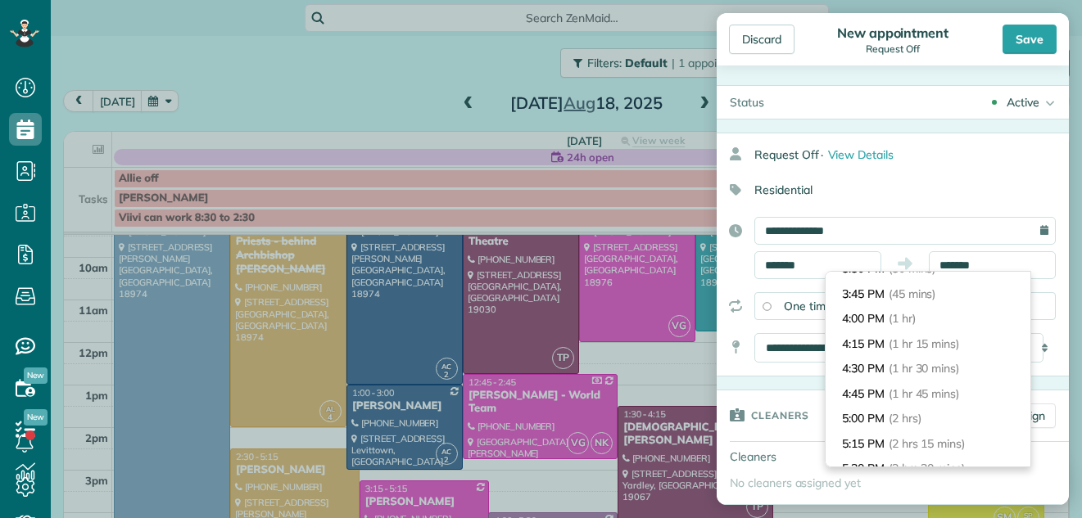
scroll to position [98, 0]
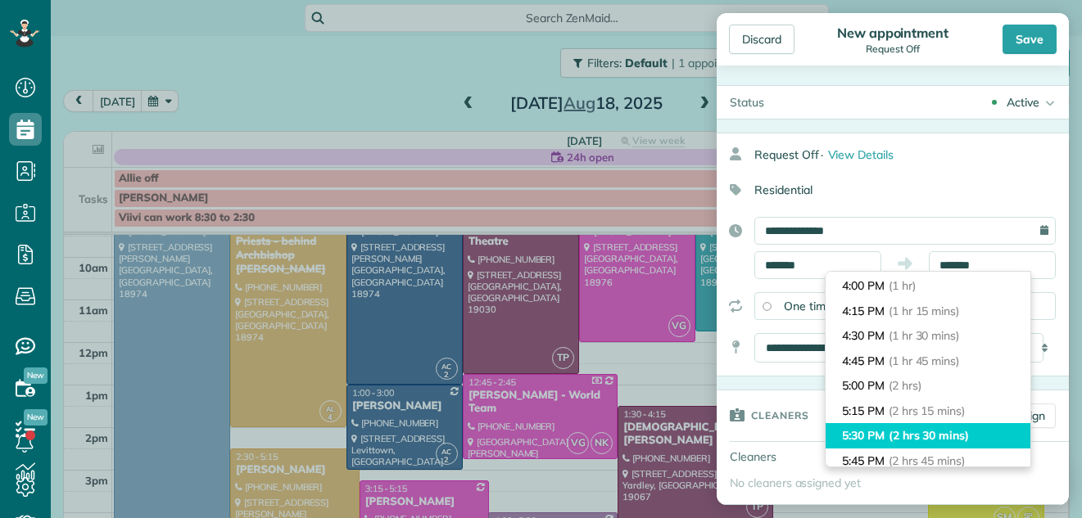
type input "*******"
click at [953, 435] on span "(2 hrs 30 mins)" at bounding box center [928, 435] width 80 height 15
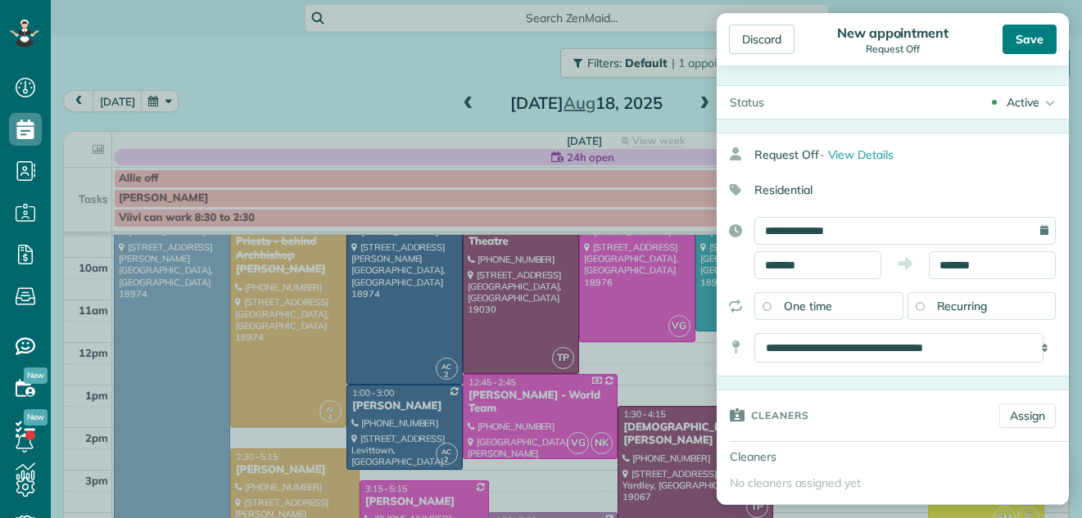
click at [1020, 32] on div "Save" at bounding box center [1029, 39] width 54 height 29
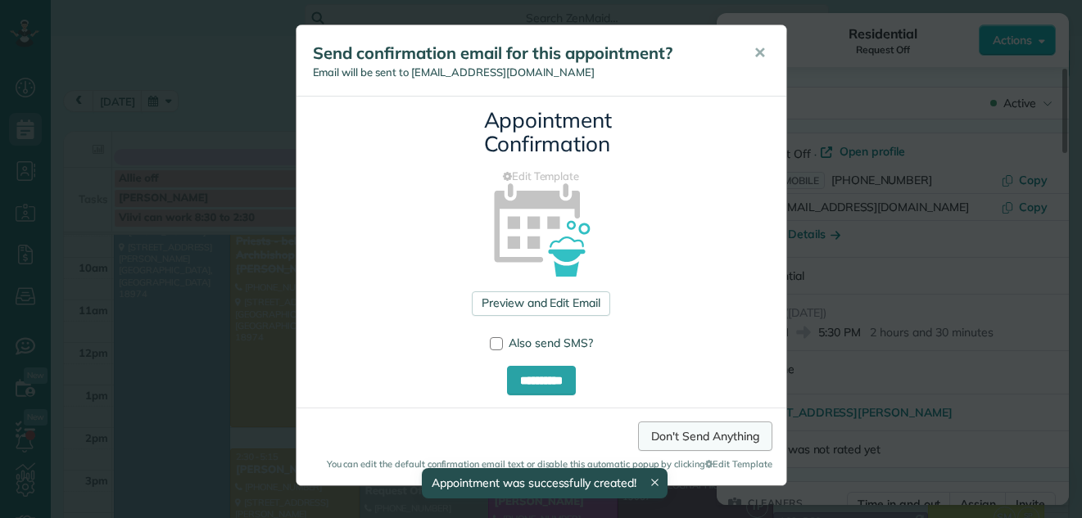
click at [676, 434] on link "Don't Send Anything" at bounding box center [704, 436] width 133 height 29
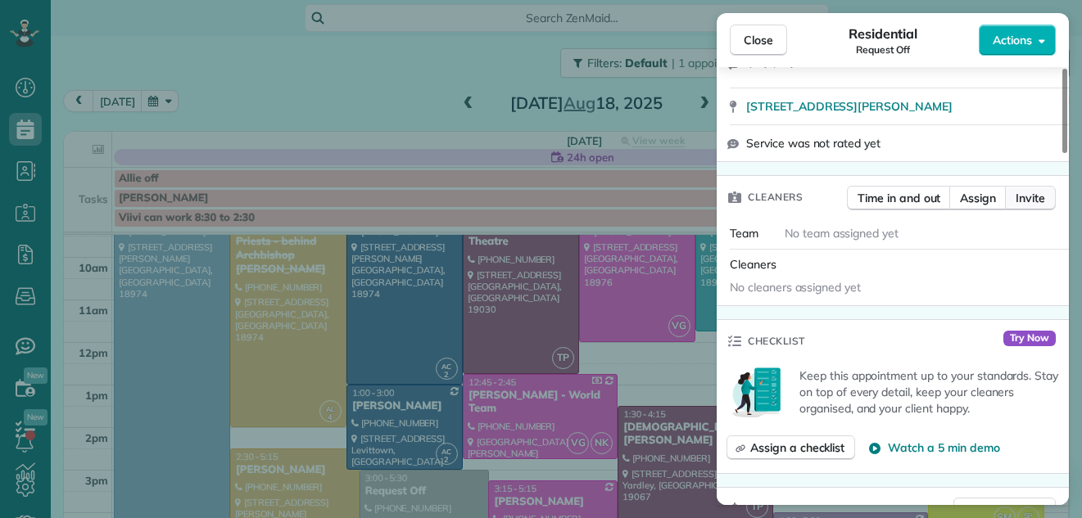
drag, startPoint x: 1062, startPoint y: 117, endPoint x: 1051, endPoint y: 178, distance: 61.7
click at [1062, 153] on div at bounding box center [1064, 111] width 5 height 84
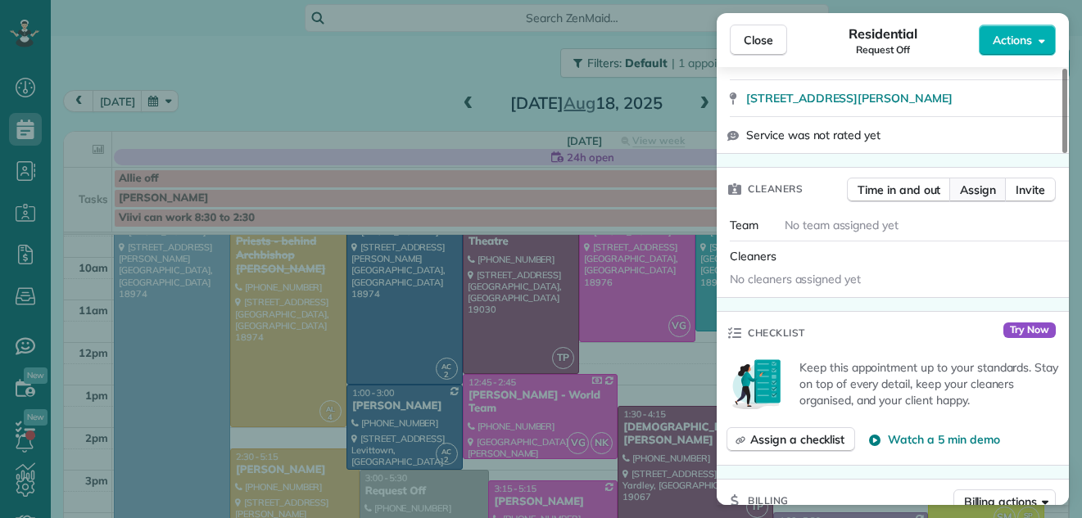
click at [980, 189] on span "Assign" at bounding box center [978, 190] width 36 height 16
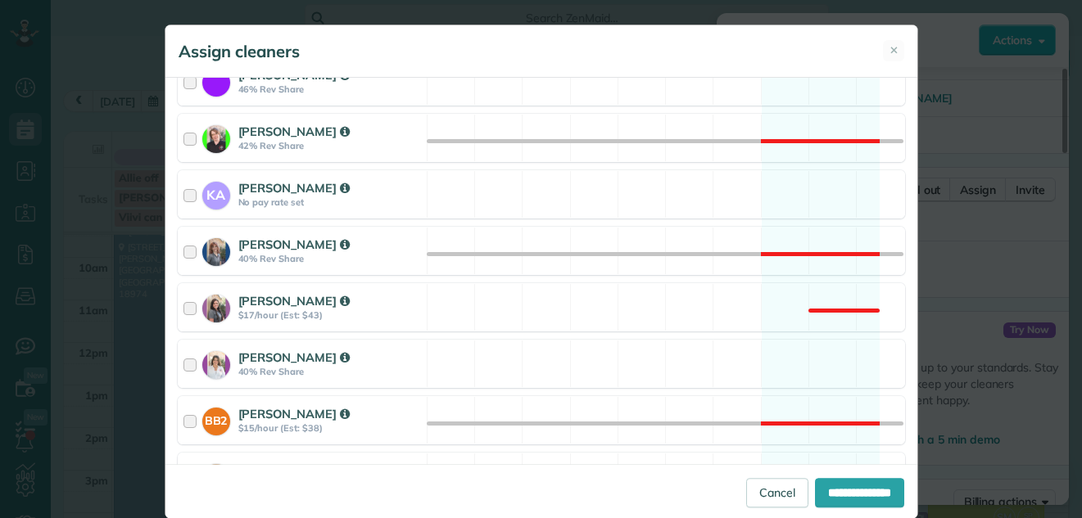
scroll to position [403, 0]
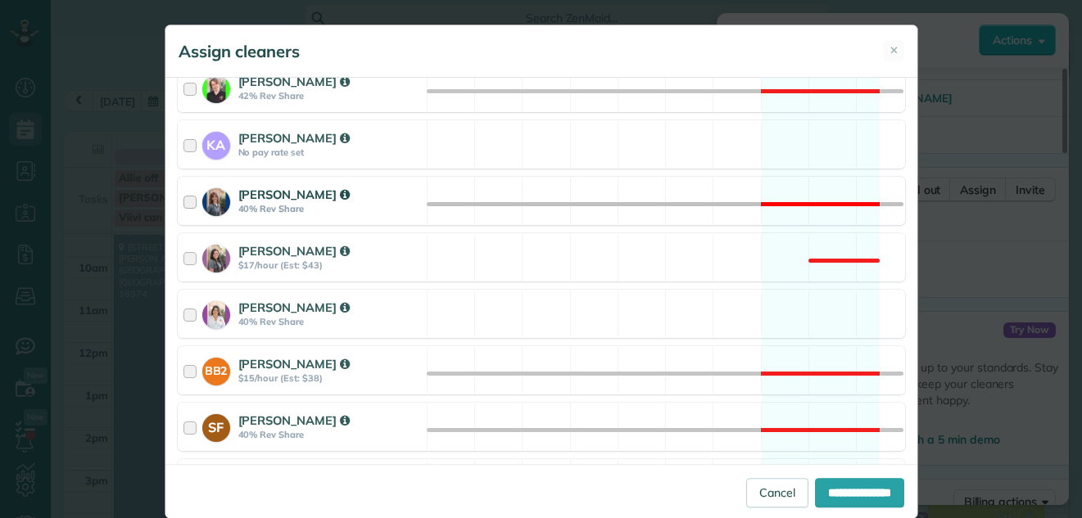
click at [183, 197] on div at bounding box center [192, 201] width 19 height 30
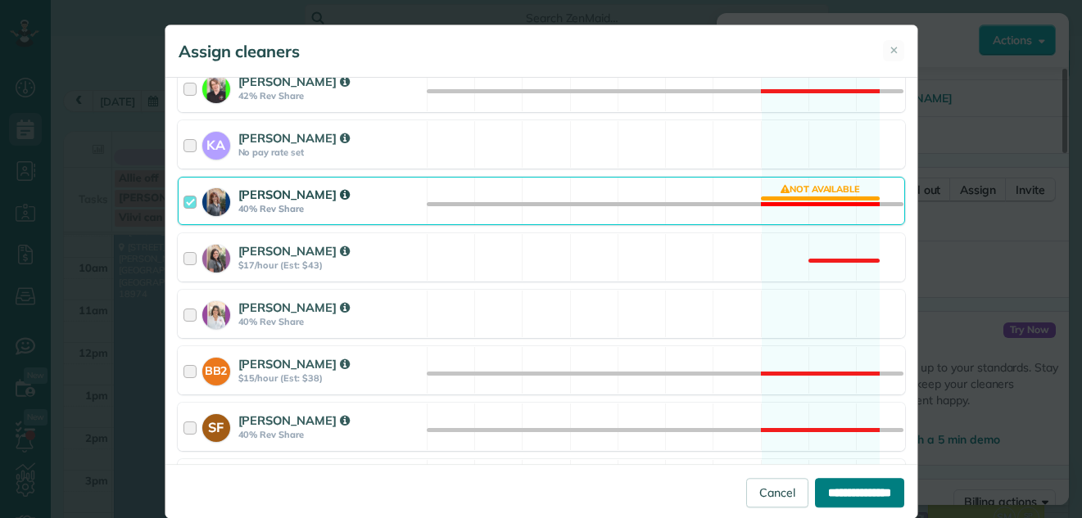
click at [851, 485] on input "**********" at bounding box center [859, 492] width 89 height 29
type input "**********"
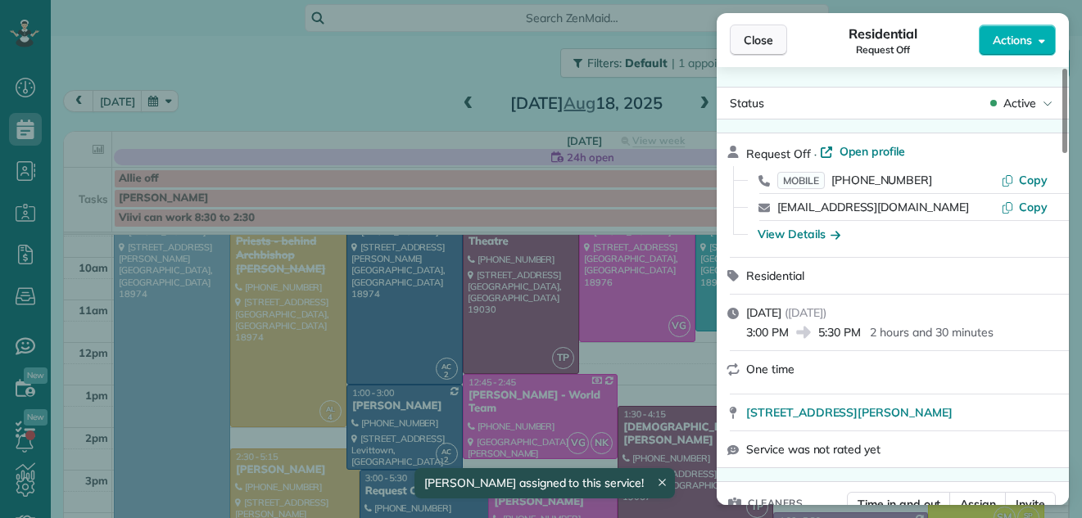
click at [746, 33] on span "Close" at bounding box center [757, 40] width 29 height 16
